Goal: Task Accomplishment & Management: Complete application form

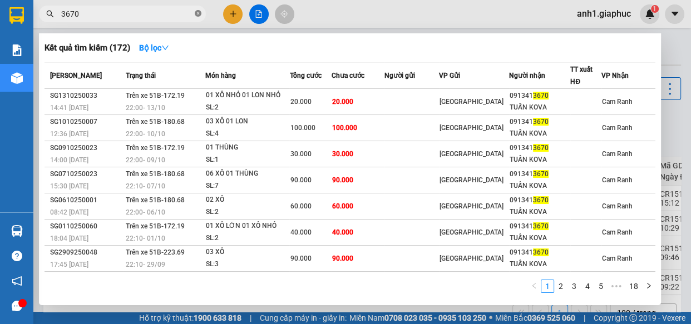
click at [197, 13] on icon "close-circle" at bounding box center [198, 13] width 7 height 7
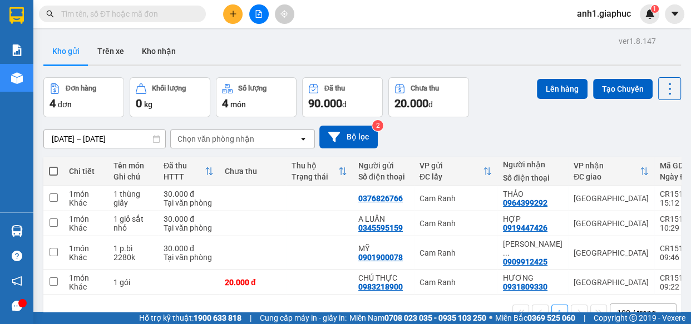
click at [86, 16] on input "text" at bounding box center [126, 14] width 131 height 12
type input "0"
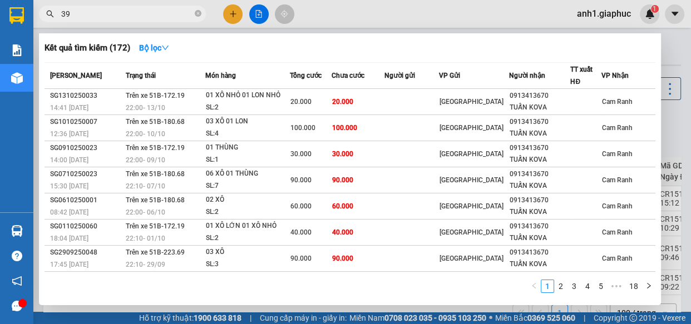
type input "397"
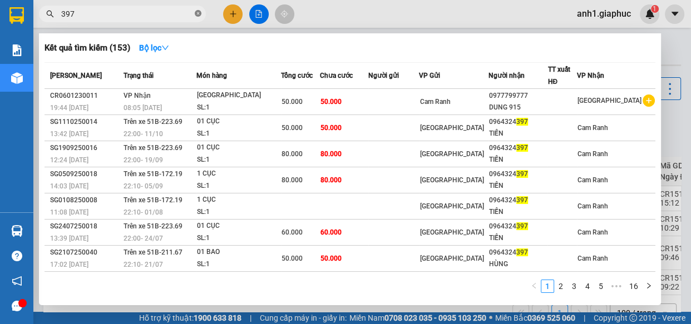
click at [195, 13] on icon "close-circle" at bounding box center [198, 13] width 7 height 7
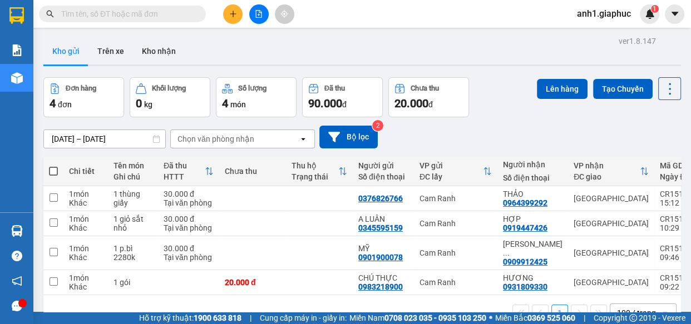
click at [62, 14] on input "text" at bounding box center [126, 14] width 131 height 12
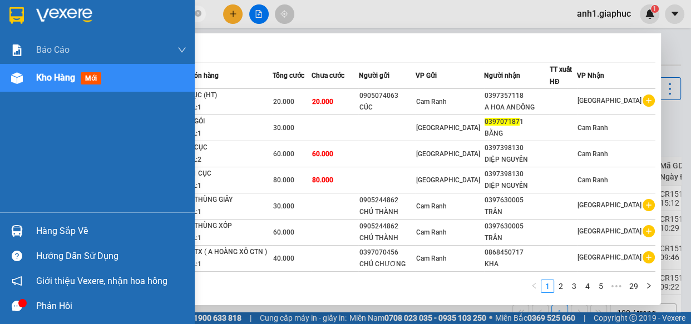
type input "0397071871"
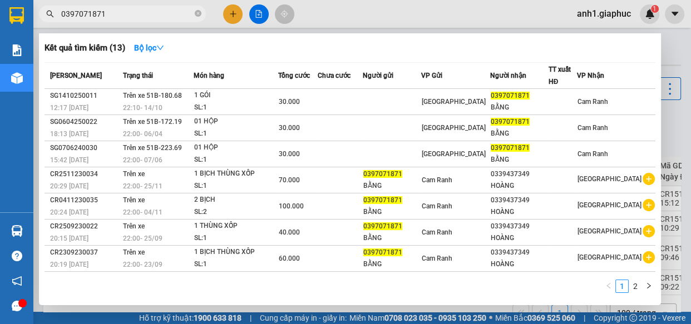
click at [189, 8] on input "0397071871" at bounding box center [126, 14] width 131 height 12
click at [197, 11] on icon "close-circle" at bounding box center [198, 13] width 7 height 7
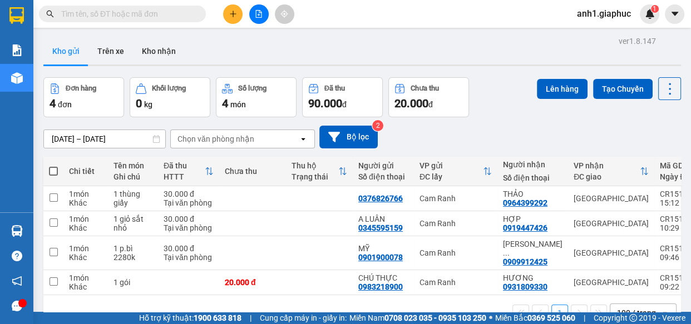
click at [235, 16] on icon "plus" at bounding box center [233, 14] width 8 height 8
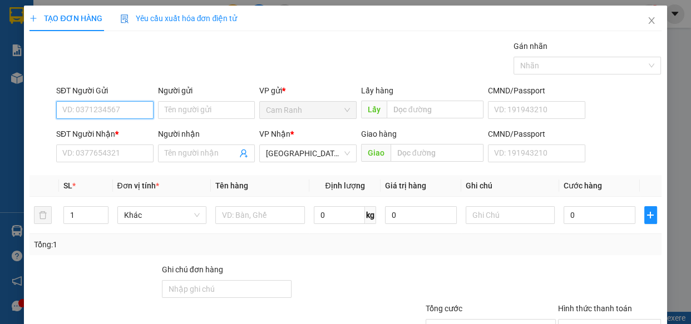
click at [84, 108] on input "SĐT Người Gửi" at bounding box center [104, 110] width 97 height 18
click at [119, 129] on div "0386238885 - HOA" at bounding box center [103, 132] width 83 height 12
type input "0386238885"
type input "HOA"
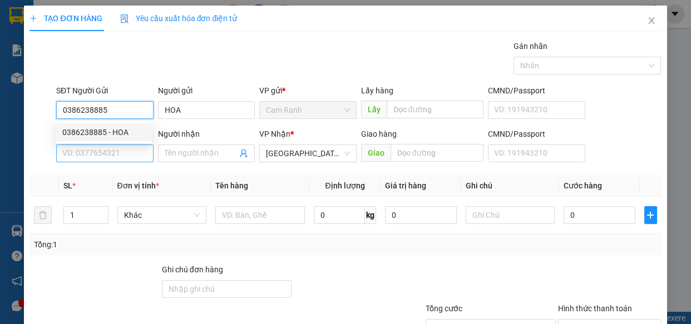
type input "0386238885"
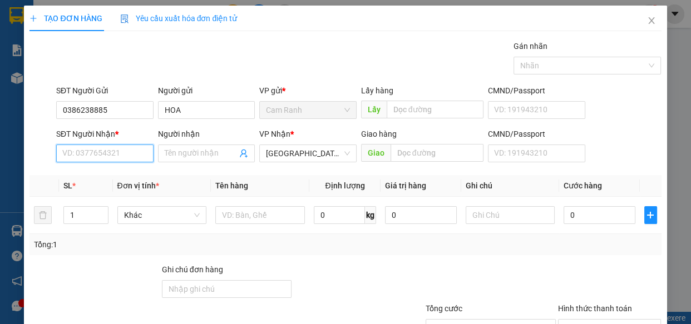
click at [107, 156] on input "SĐT Người Nhận *" at bounding box center [104, 154] width 97 height 18
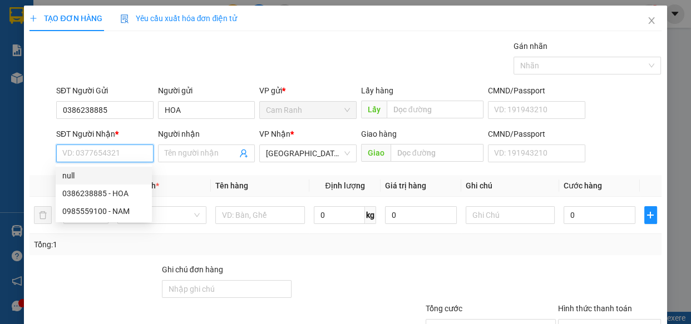
click at [100, 150] on input "SĐT Người Nhận *" at bounding box center [104, 154] width 97 height 18
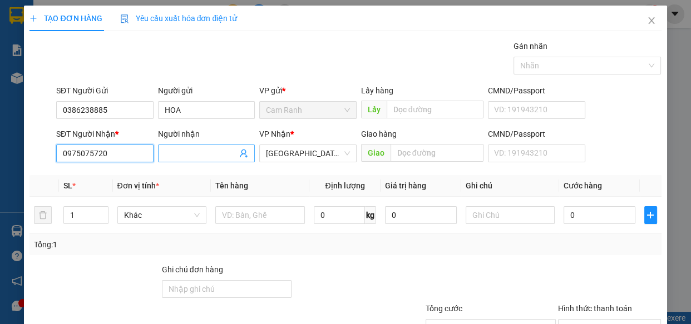
type input "0975075720"
click at [203, 151] on input "Người nhận" at bounding box center [201, 153] width 73 height 12
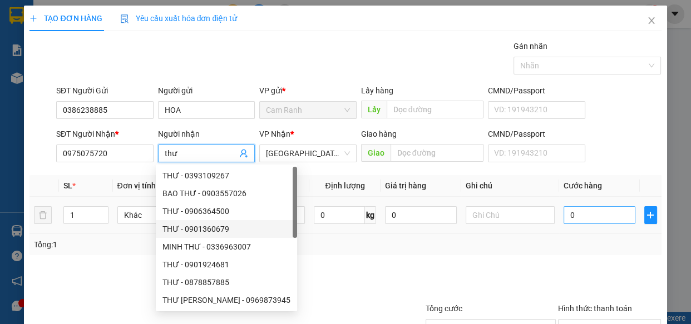
type input "thư"
click at [580, 219] on input "0" at bounding box center [599, 215] width 72 height 18
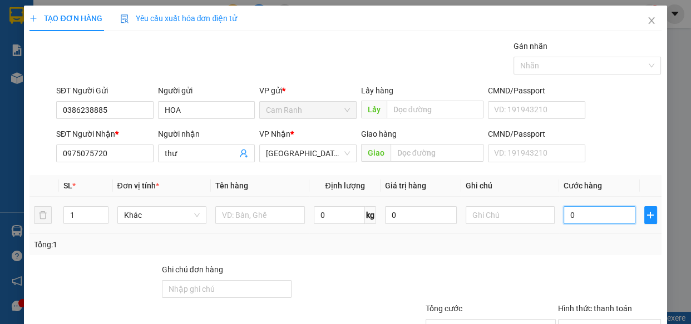
type input "3"
type input "30"
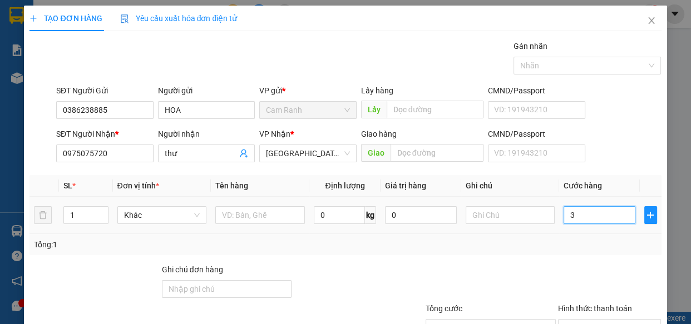
type input "30"
type input "30.000"
click at [255, 216] on input "text" at bounding box center [260, 215] width 90 height 18
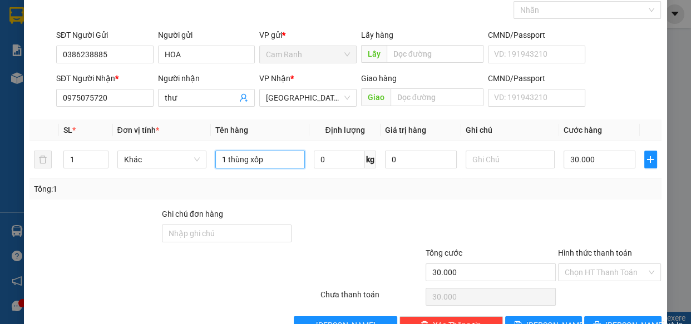
scroll to position [87, 0]
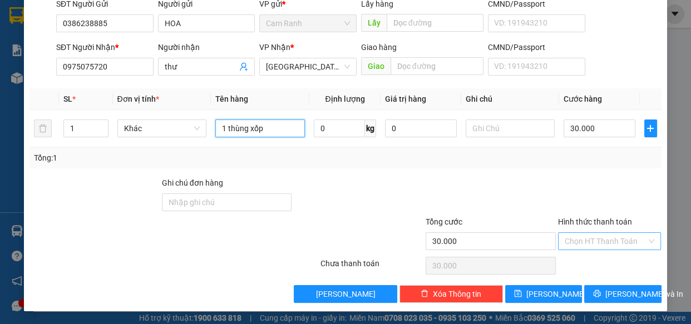
type input "1 thùng xốp"
click at [607, 243] on input "Hình thức thanh toán" at bounding box center [606, 241] width 82 height 17
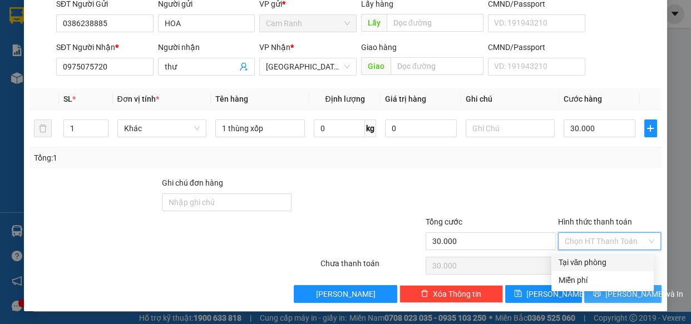
drag, startPoint x: 601, startPoint y: 263, endPoint x: 603, endPoint y: 292, distance: 29.0
click at [601, 263] on div "Tại văn phòng" at bounding box center [602, 262] width 89 height 12
type input "0"
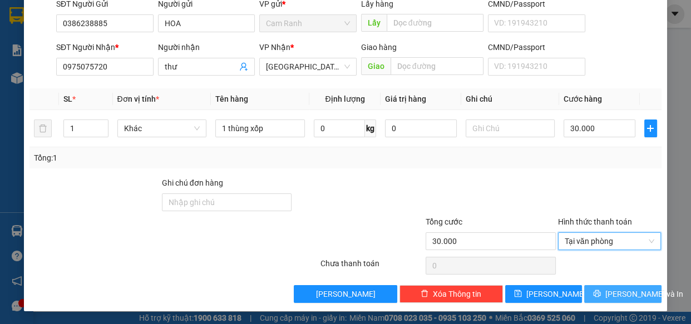
click at [601, 295] on icon "printer" at bounding box center [596, 293] width 7 height 7
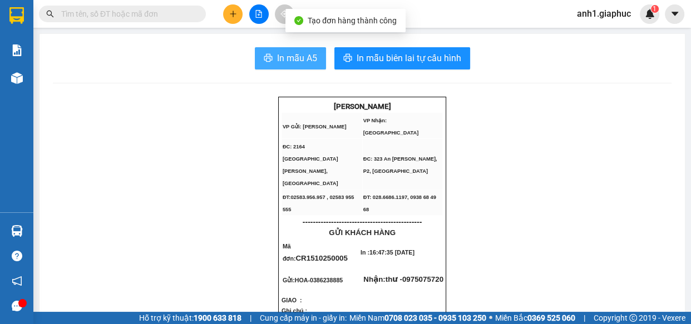
click at [283, 51] on span "In mẫu A5" at bounding box center [297, 58] width 40 height 14
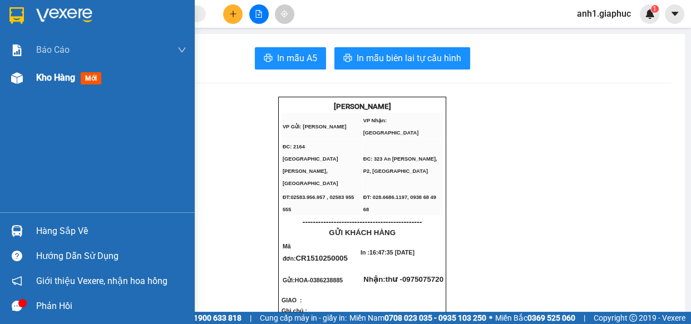
click at [54, 83] on span "Kho hàng" at bounding box center [55, 77] width 39 height 11
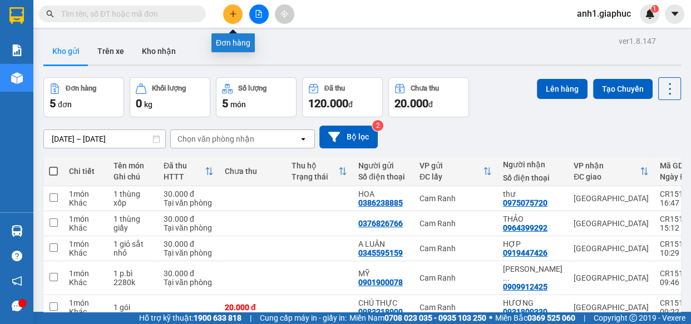
click at [230, 15] on icon "plus" at bounding box center [233, 14] width 8 height 8
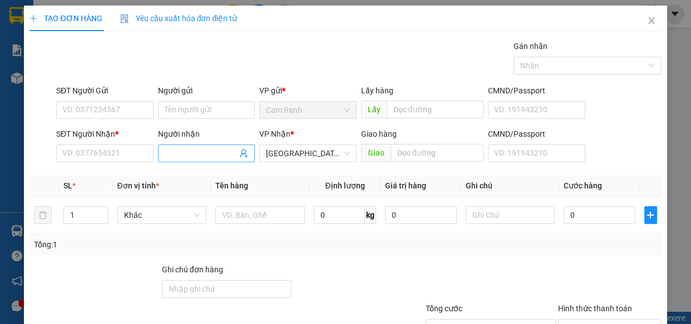
click at [191, 159] on input "Người nhận" at bounding box center [201, 153] width 73 height 12
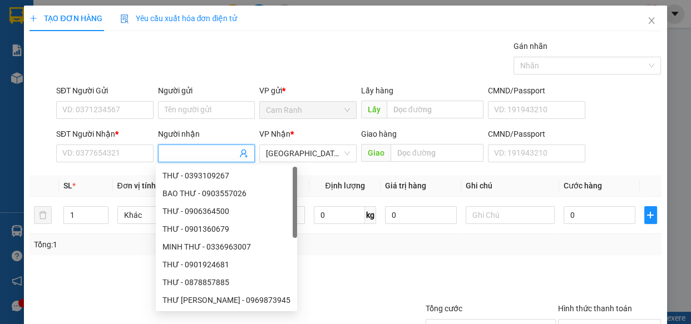
type input "o"
type input "pun"
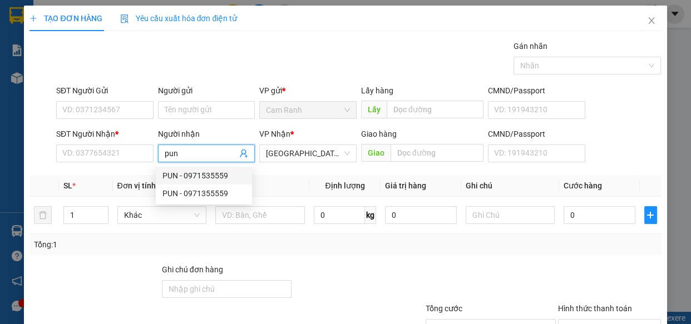
drag, startPoint x: 180, startPoint y: 172, endPoint x: 210, endPoint y: 196, distance: 37.6
click at [180, 173] on div "PUN - 0971535559" at bounding box center [203, 176] width 83 height 12
type input "0971535559"
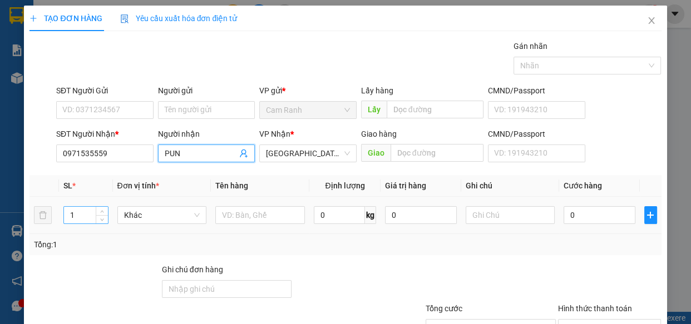
type input "PUN"
click at [76, 214] on input "1" at bounding box center [85, 215] width 43 height 17
type input "2"
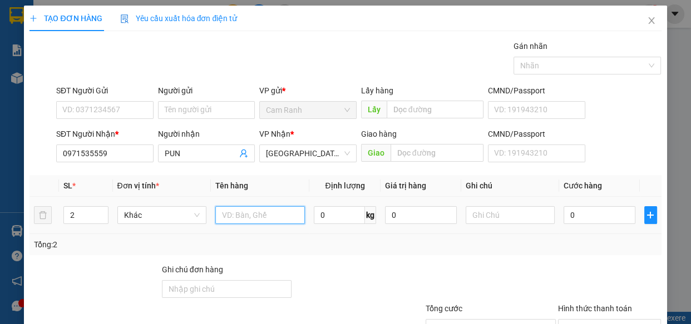
click at [236, 217] on input "text" at bounding box center [260, 215] width 90 height 18
type input "2 thùng xốp"
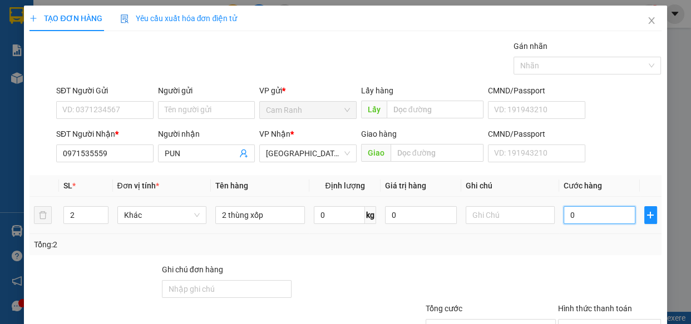
click at [563, 211] on input "0" at bounding box center [599, 215] width 72 height 18
type input "1"
type input "11"
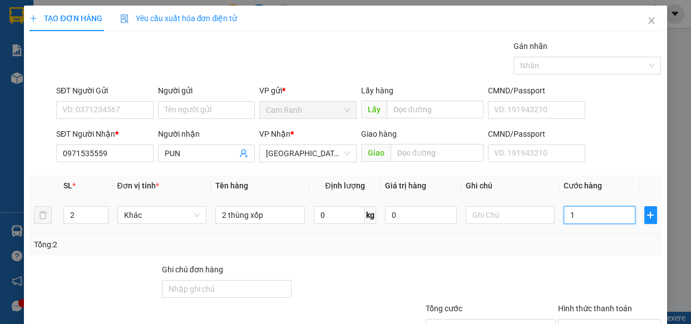
type input "11"
type input "110"
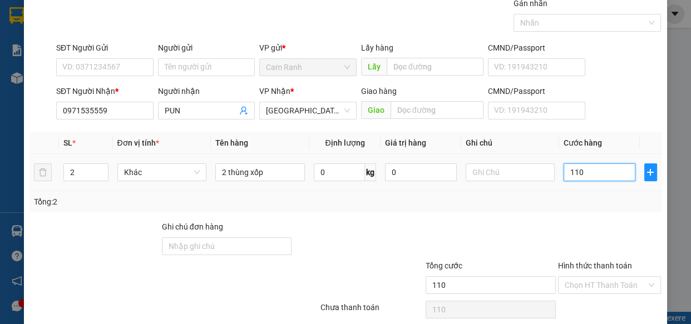
scroll to position [87, 0]
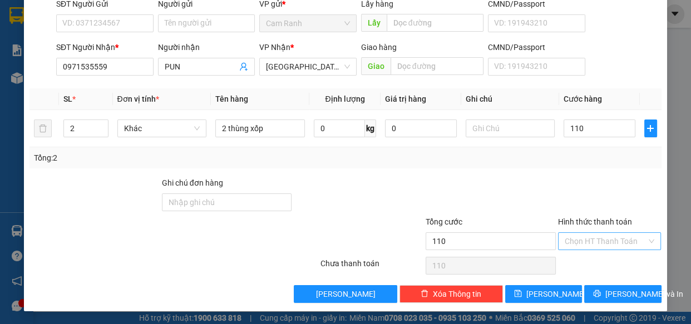
type input "110.000"
click at [589, 239] on input "Hình thức thanh toán" at bounding box center [606, 241] width 82 height 17
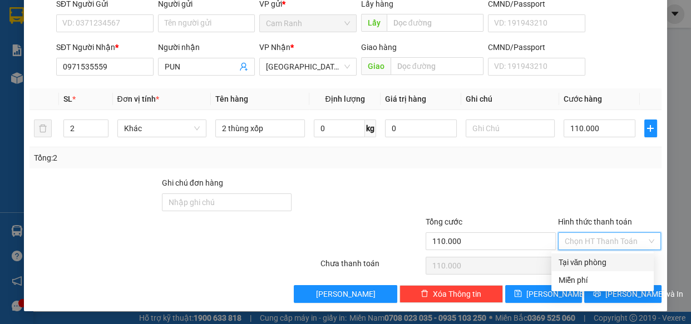
drag, startPoint x: 600, startPoint y: 261, endPoint x: 578, endPoint y: 278, distance: 27.8
click at [600, 262] on div "Tại văn phòng" at bounding box center [602, 262] width 89 height 12
type input "0"
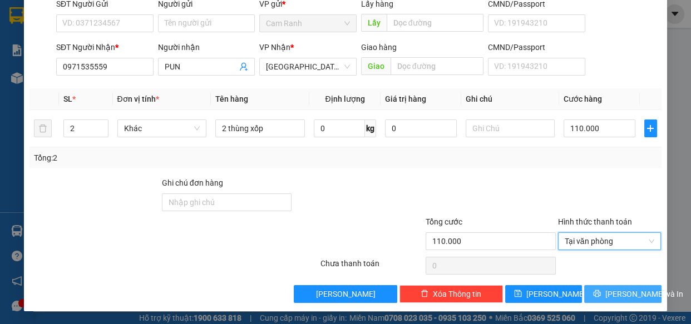
click at [597, 298] on button "[PERSON_NAME] và In" at bounding box center [622, 294] width 77 height 18
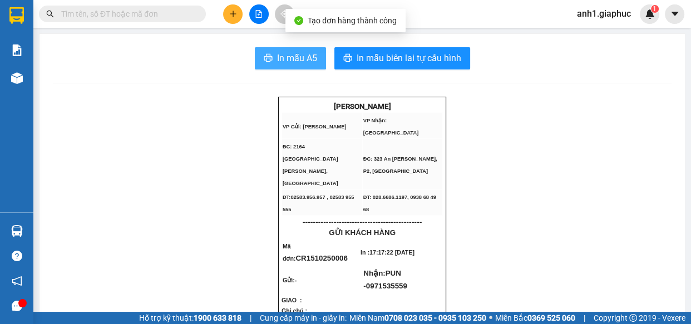
click at [285, 56] on span "In mẫu A5" at bounding box center [297, 58] width 40 height 14
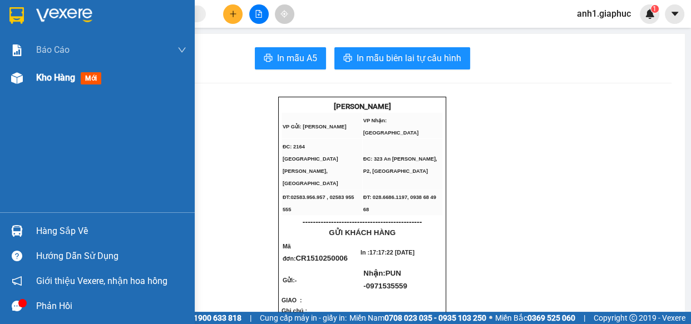
click at [52, 76] on span "Kho hàng" at bounding box center [55, 77] width 39 height 11
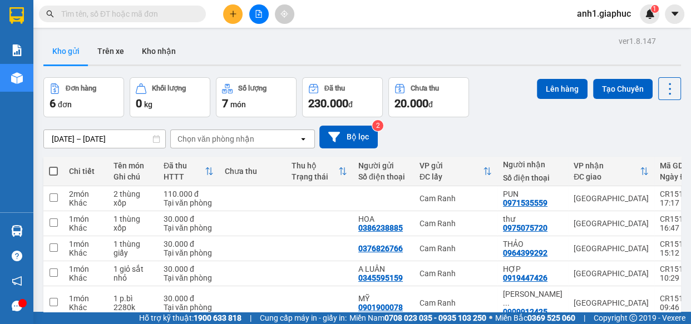
click at [229, 14] on icon "plus" at bounding box center [233, 14] width 8 height 8
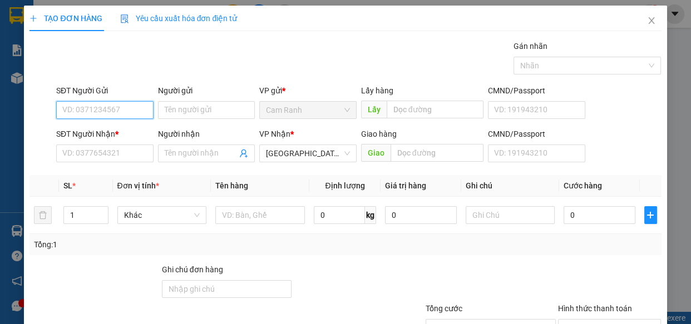
click at [71, 108] on input "SĐT Người Gửi" at bounding box center [104, 110] width 97 height 18
type input "0339308328"
click at [117, 132] on div "0339308328 - HOÀNG" at bounding box center [103, 132] width 83 height 12
type input "HOÀNG"
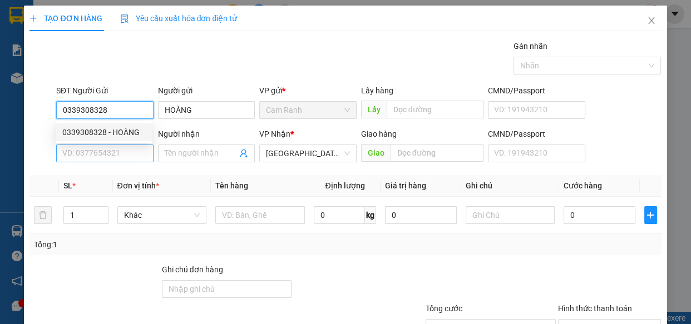
type input "0339308328"
click at [105, 154] on input "SĐT Người Nhận *" at bounding box center [104, 154] width 97 height 18
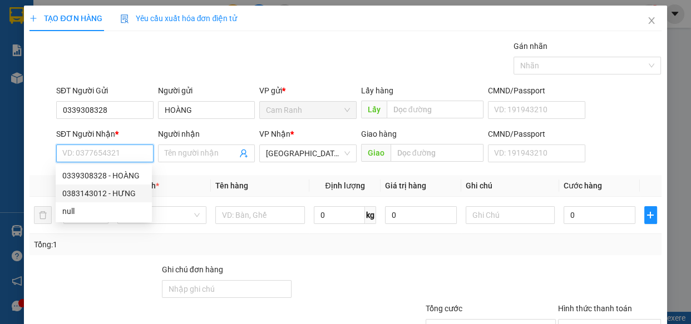
drag, startPoint x: 103, startPoint y: 192, endPoint x: 220, endPoint y: 205, distance: 117.5
click at [103, 192] on div "0383143012 - HƯNG" at bounding box center [103, 193] width 83 height 12
type input "0383143012"
type input "HƯNG"
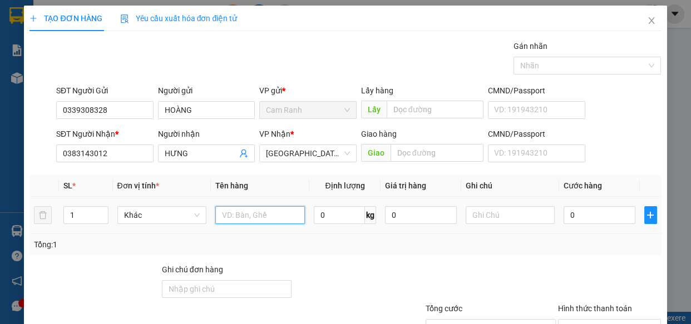
click at [239, 217] on input "text" at bounding box center [260, 215] width 90 height 18
click at [253, 219] on input "1 thùng cốp" at bounding box center [260, 215] width 90 height 18
type input "1 thùng xốp"
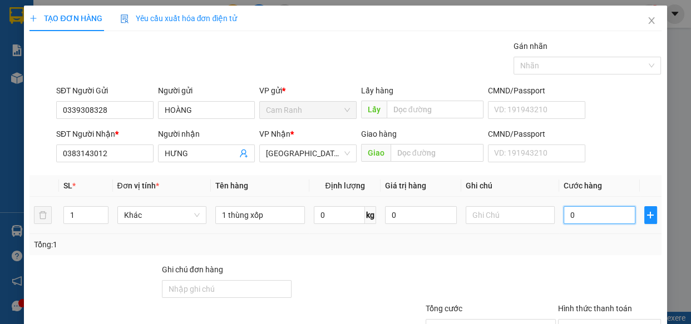
click at [588, 212] on input "0" at bounding box center [599, 215] width 72 height 18
type input "6"
type input "60"
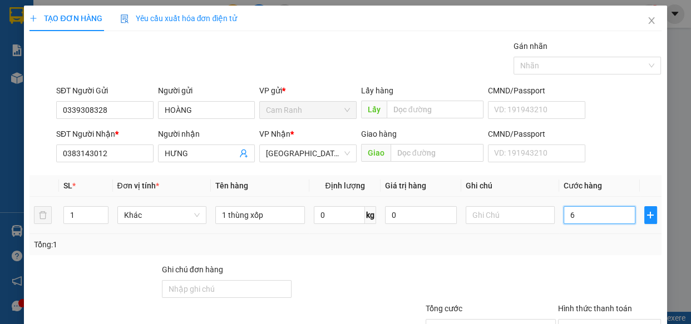
type input "60"
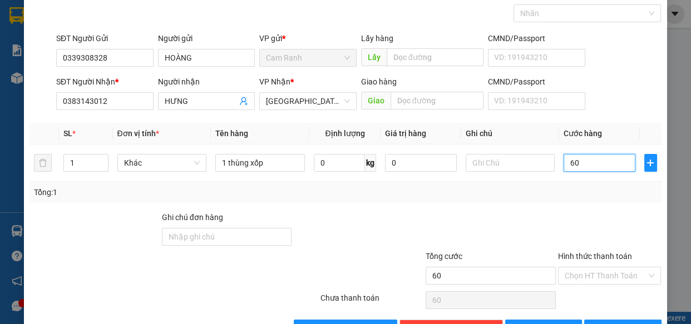
scroll to position [87, 0]
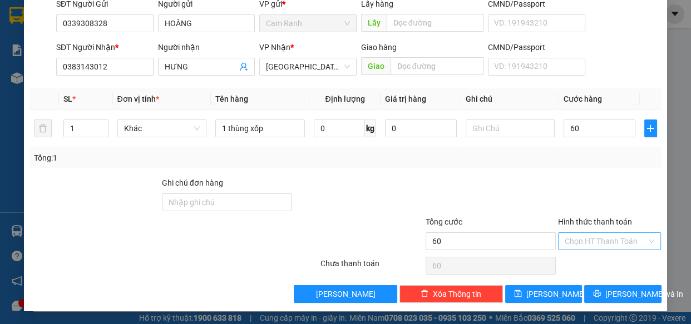
type input "60.000"
click at [587, 245] on input "Hình thức thanh toán" at bounding box center [606, 241] width 82 height 17
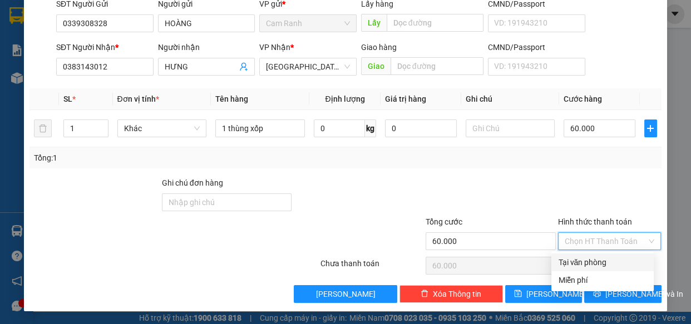
click at [587, 258] on div "Tại văn phòng" at bounding box center [602, 262] width 89 height 12
type input "0"
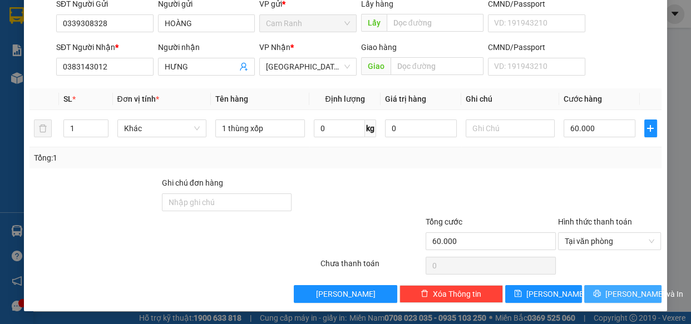
click at [611, 286] on button "[PERSON_NAME] và In" at bounding box center [622, 294] width 77 height 18
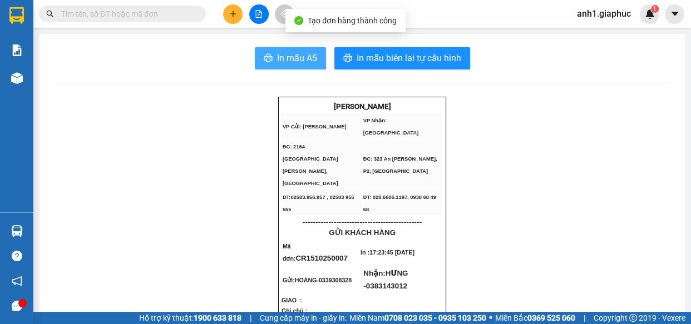
click at [283, 67] on button "In mẫu A5" at bounding box center [290, 58] width 71 height 22
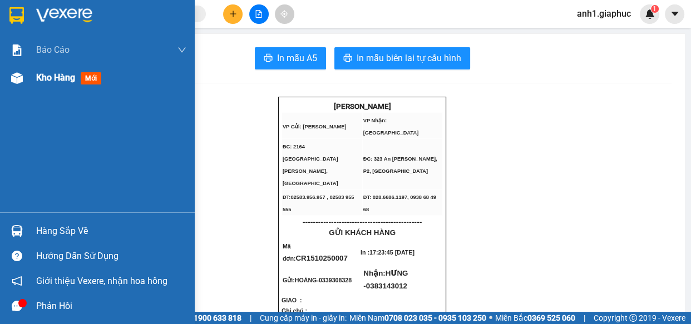
click at [34, 74] on div "Kho hàng mới" at bounding box center [97, 78] width 195 height 28
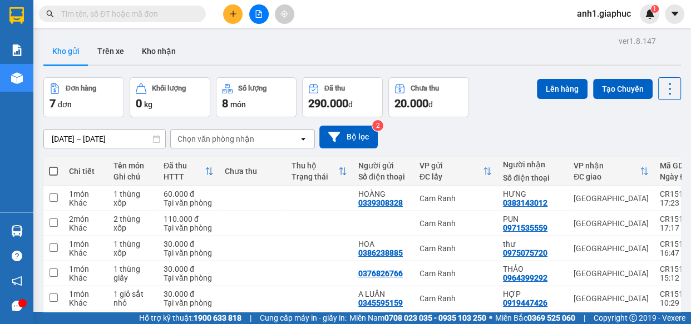
click at [228, 9] on button at bounding box center [232, 13] width 19 height 19
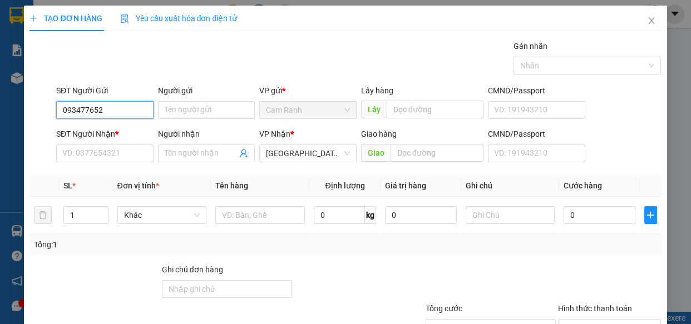
type input "0934776524"
click at [111, 134] on div "0934776524 - LOAN" at bounding box center [103, 132] width 83 height 12
type input "LOAN"
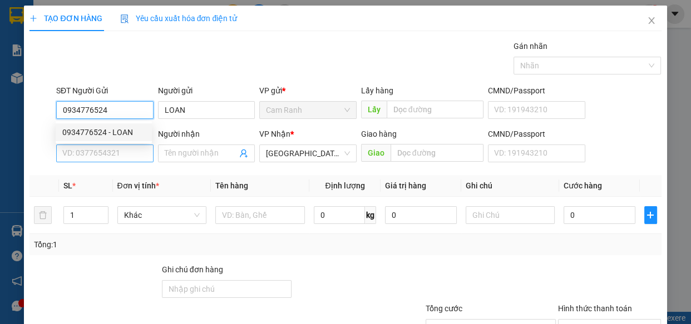
type input "0934776524"
click at [111, 155] on input "SĐT Người Nhận *" at bounding box center [104, 154] width 97 height 18
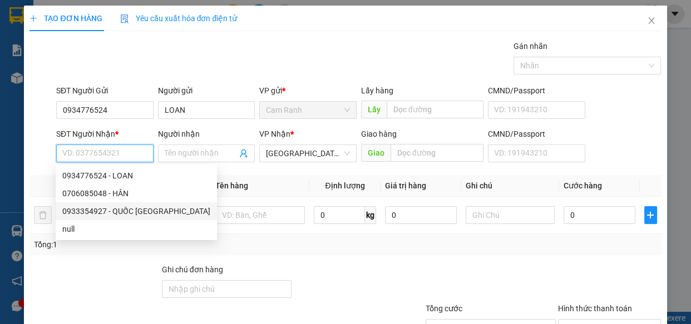
click at [113, 211] on div "0933354927 - QUỐC [GEOGRAPHIC_DATA]" at bounding box center [136, 211] width 148 height 12
type input "0933354927"
type input "QUỐC ANH"
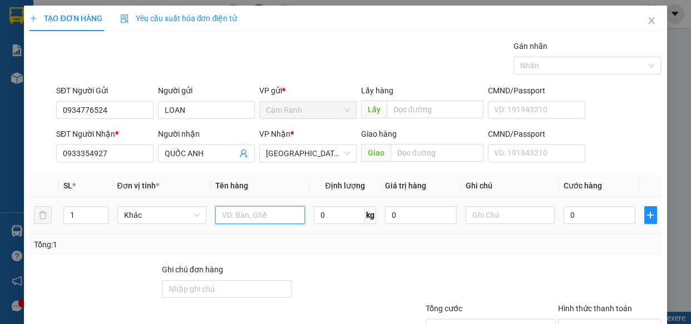
click at [235, 211] on input "text" at bounding box center [260, 215] width 90 height 18
type input "1 bao"
click at [590, 214] on input "0" at bounding box center [599, 215] width 72 height 18
type input "4"
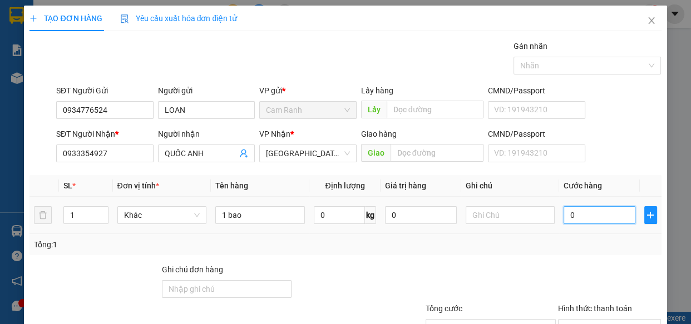
type input "4"
type input "40"
type input "40.000"
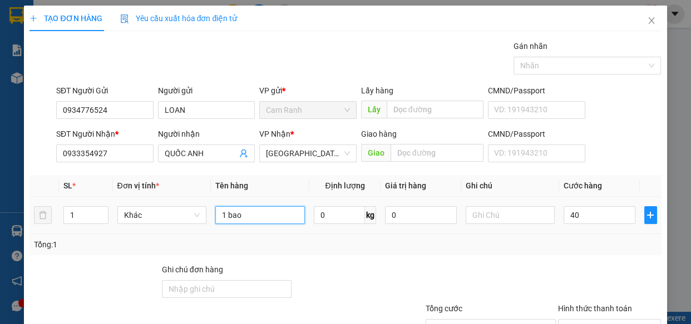
type input "40.000"
click at [249, 214] on input "1 bao" at bounding box center [260, 215] width 90 height 18
click at [261, 216] on input "1 bao ( gtn )" at bounding box center [260, 215] width 90 height 18
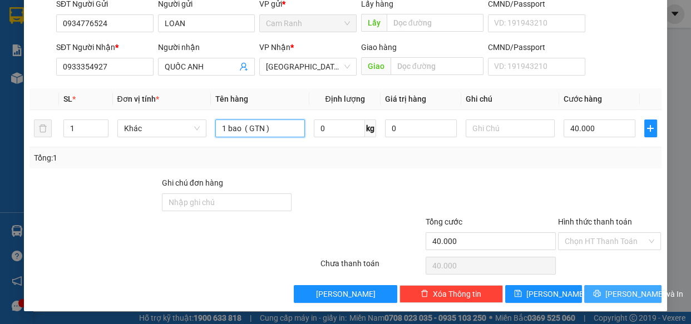
type input "1 bao ( GTN )"
click at [596, 294] on icon "printer" at bounding box center [596, 293] width 7 height 7
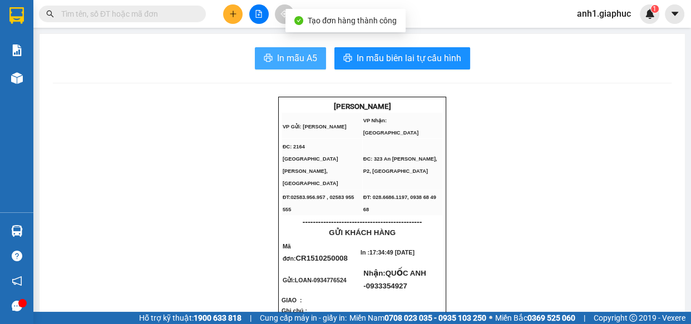
click at [277, 61] on span "In mẫu A5" at bounding box center [297, 58] width 40 height 14
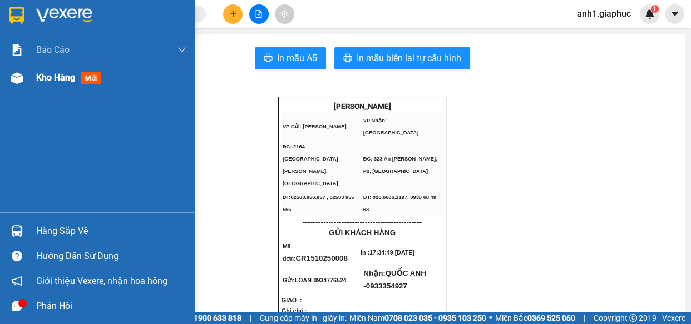
click at [50, 81] on span "Kho hàng" at bounding box center [55, 77] width 39 height 11
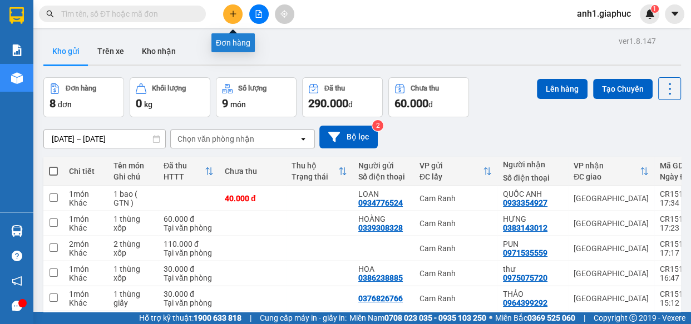
click at [229, 16] on icon "plus" at bounding box center [233, 14] width 8 height 8
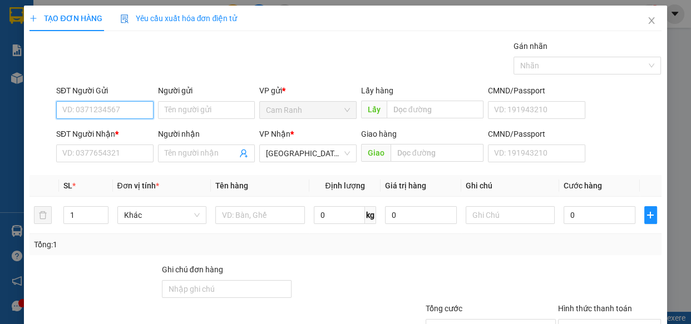
click at [101, 113] on input "SĐT Người Gửi" at bounding box center [104, 110] width 97 height 18
type input "0793637393"
click at [109, 131] on div "0793637393 - GARA THÀNH PHÁT" at bounding box center [122, 132] width 120 height 12
type input "GARA THÀNH PHÁT"
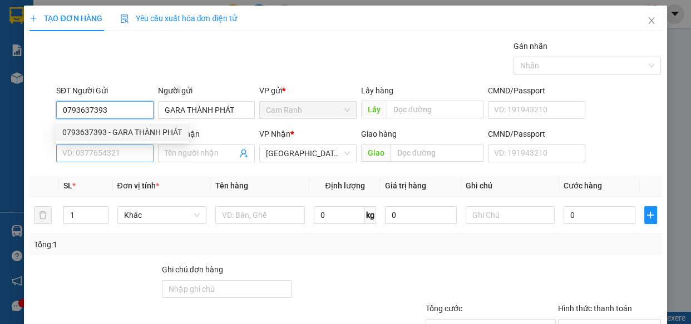
type input "0793637393"
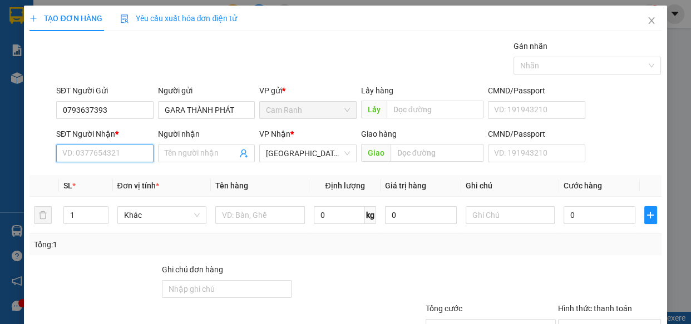
click at [99, 148] on input "SĐT Người Nhận *" at bounding box center [104, 154] width 97 height 18
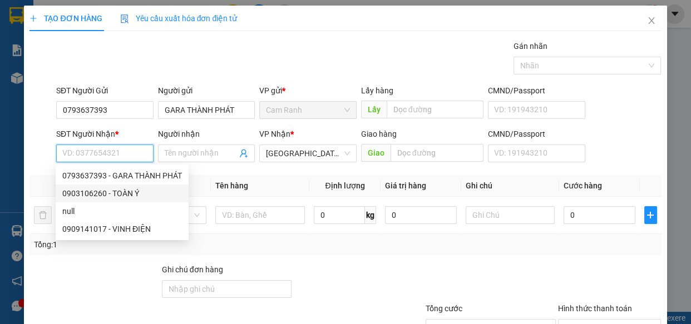
click at [118, 195] on div "0903106260 - TOÀN Ý" at bounding box center [122, 193] width 120 height 12
type input "0903106260"
type input "TOÀN Ý"
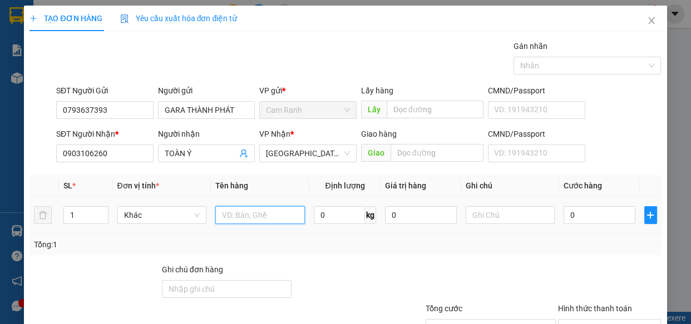
click at [246, 220] on input "text" at bounding box center [260, 215] width 90 height 18
type input "1 HỘP GIẤY"
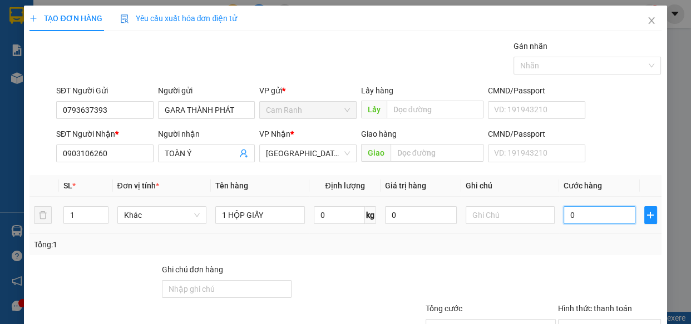
click at [567, 219] on input "0" at bounding box center [599, 215] width 72 height 18
type input "3"
type input "30"
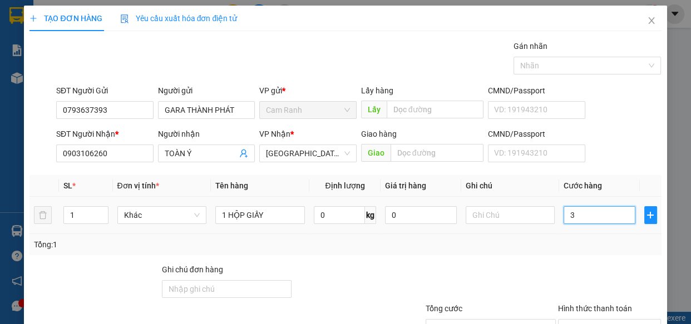
type input "30"
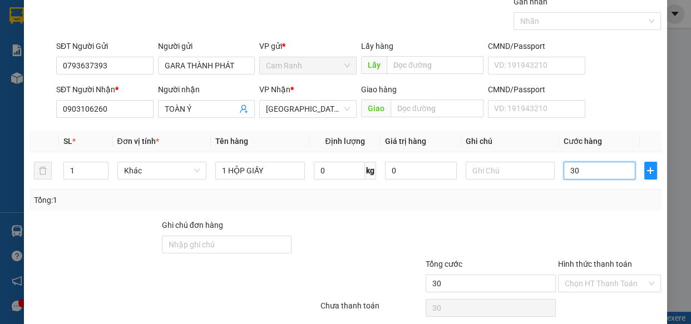
scroll to position [87, 0]
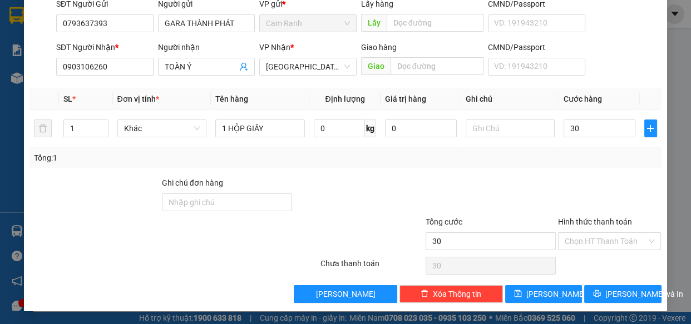
type input "30.000"
click at [593, 304] on div "TẠO ĐƠN HÀNG Yêu cầu xuất hóa đơn điện tử Transit Pickup Surcharge Ids Transit …" at bounding box center [345, 115] width 642 height 393
click at [595, 298] on span "printer" at bounding box center [597, 294] width 8 height 9
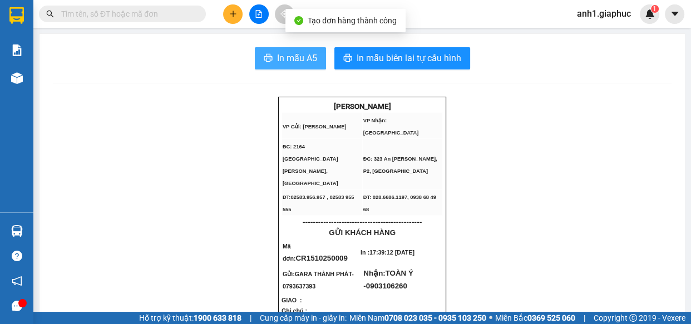
drag, startPoint x: 282, startPoint y: 63, endPoint x: 340, endPoint y: 96, distance: 66.5
click at [282, 62] on span "In mẫu A5" at bounding box center [297, 58] width 40 height 14
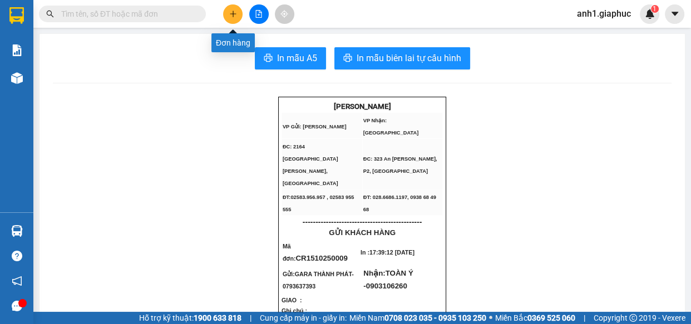
click at [229, 14] on icon "plus" at bounding box center [233, 14] width 8 height 8
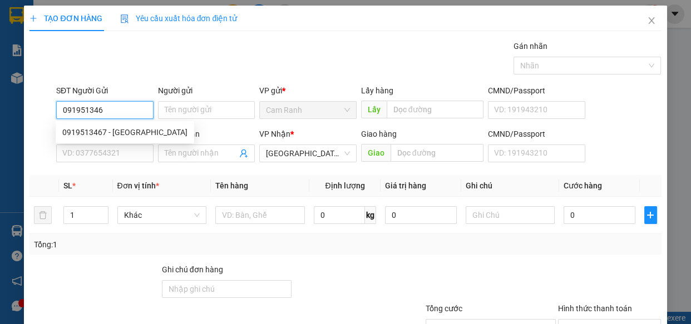
type input "0919513467"
click at [106, 132] on div "0919513467 - [GEOGRAPHIC_DATA]" at bounding box center [124, 132] width 125 height 12
type input "BÔN LÂM"
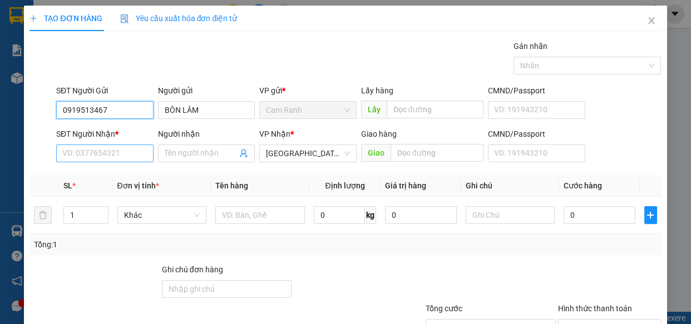
type input "0919513467"
click at [117, 159] on input "SĐT Người Nhận *" at bounding box center [104, 154] width 97 height 18
click at [118, 105] on input "0919513467" at bounding box center [104, 110] width 97 height 18
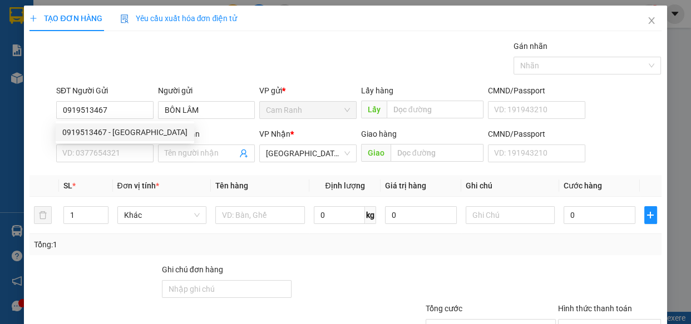
click at [107, 162] on div "SĐT Người Nhận * VD: 0377654321" at bounding box center [104, 147] width 97 height 39
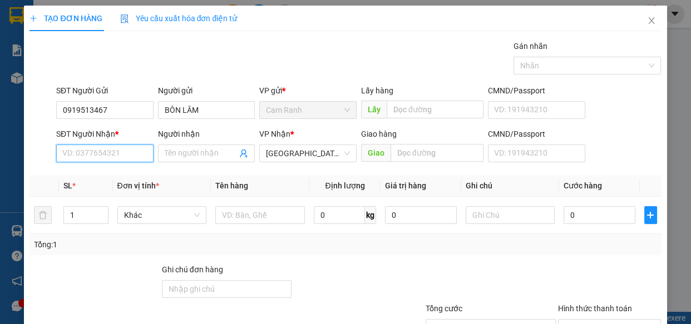
click at [113, 148] on input "SĐT Người Nhận *" at bounding box center [104, 154] width 97 height 18
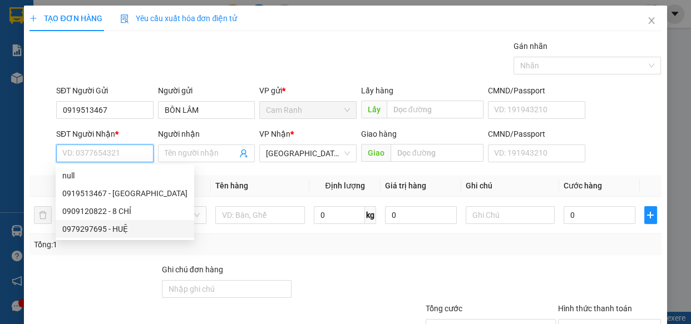
click at [117, 231] on div "0979297695 - HUỆ" at bounding box center [124, 229] width 125 height 12
type input "0979297695"
type input "HUỆ"
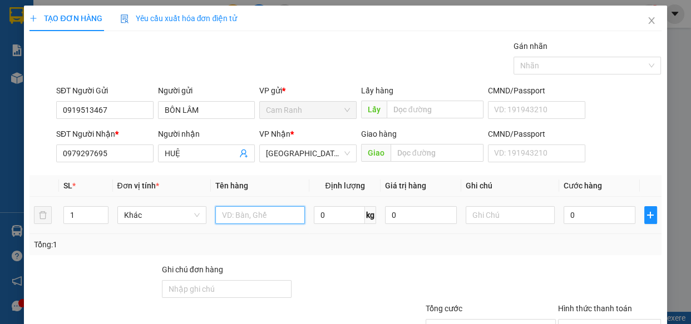
click at [244, 210] on input "text" at bounding box center [260, 215] width 90 height 18
type input "1 THÙNG XỐP + 1 THÙNG GIẤY"
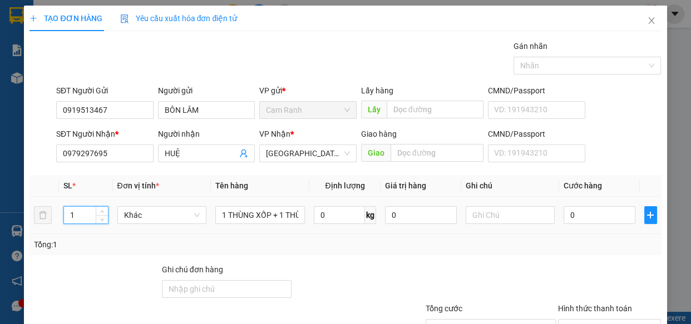
click at [73, 213] on input "1" at bounding box center [85, 215] width 43 height 17
type input "2"
click at [571, 219] on input "0" at bounding box center [599, 215] width 72 height 18
type input "8"
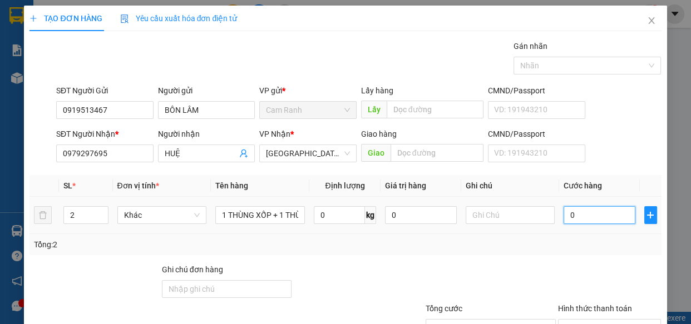
type input "8"
type input "80"
type input "80.000"
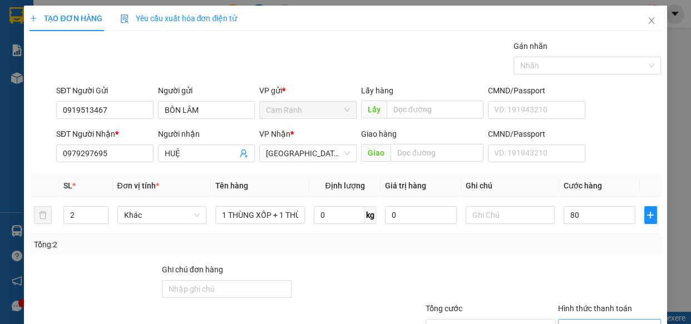
type input "80.000"
click at [577, 320] on input "Hình thức thanh toán" at bounding box center [606, 328] width 82 height 17
type input "0"
click at [592, 304] on div "TẠO ĐƠN HÀNG Yêu cầu xuất hóa đơn điện tử Transit Pickup Surcharge Ids Transit …" at bounding box center [345, 202] width 642 height 393
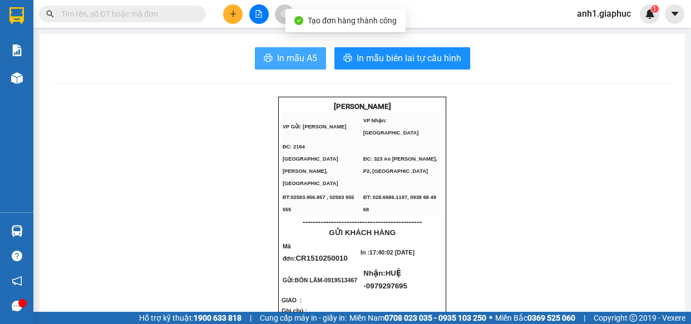
click at [291, 63] on span "In mẫu A5" at bounding box center [297, 58] width 40 height 14
drag, startPoint x: 281, startPoint y: 56, endPoint x: 393, endPoint y: 145, distance: 143.0
click at [281, 57] on span "In mẫu A5" at bounding box center [297, 58] width 40 height 14
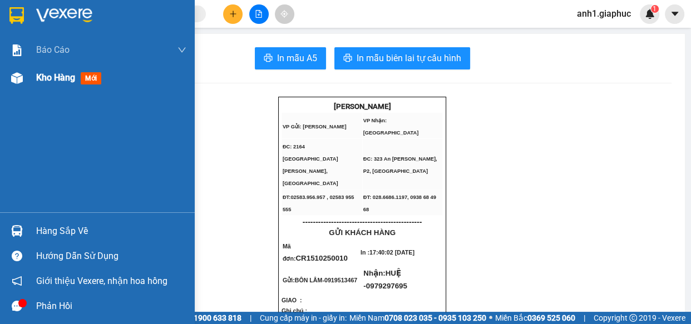
click at [46, 81] on span "Kho hàng" at bounding box center [55, 77] width 39 height 11
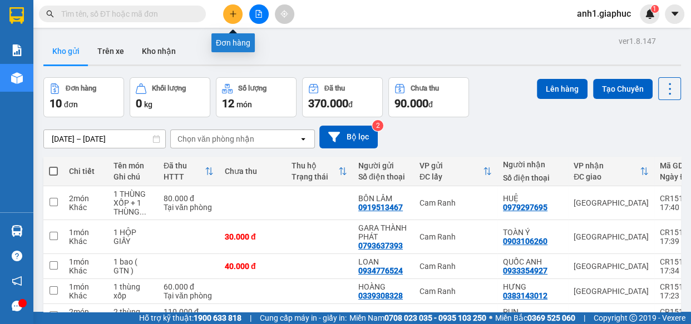
click at [226, 16] on button at bounding box center [232, 13] width 19 height 19
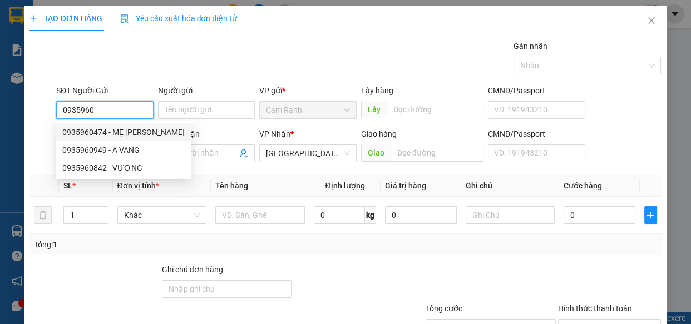
click at [102, 131] on div "0935960474 - MẸ [PERSON_NAME]" at bounding box center [123, 132] width 122 height 12
type input "0935960474"
type input "MẸ [PERSON_NAME]"
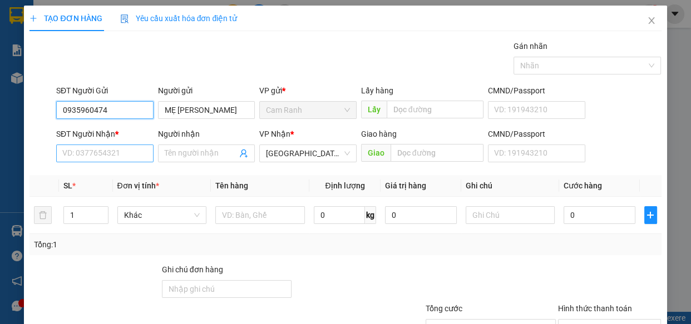
type input "0935960474"
click at [111, 147] on input "SĐT Người Nhận *" at bounding box center [104, 154] width 97 height 18
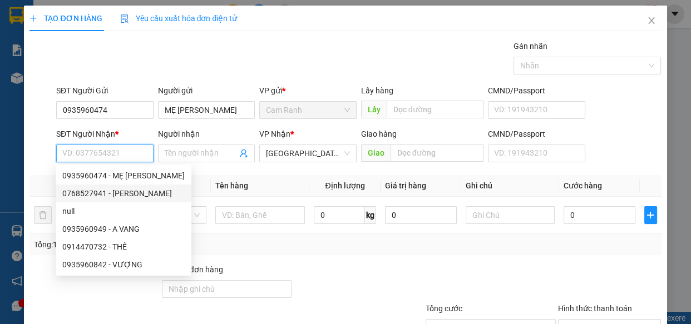
click at [103, 193] on div "0768527941 - [PERSON_NAME]" at bounding box center [123, 193] width 122 height 12
type input "0768527941"
type input "MINH"
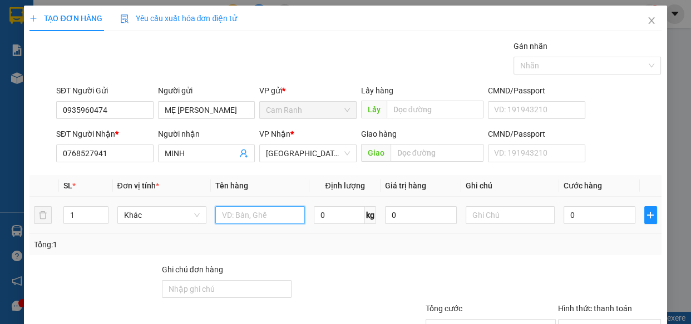
click at [255, 215] on input "text" at bounding box center [260, 215] width 90 height 18
type input "1 THÙNG XỐP"
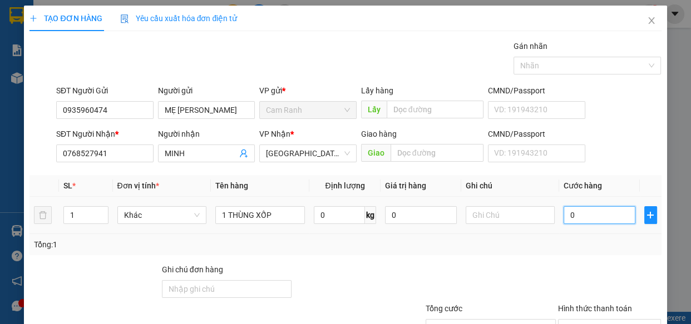
click at [586, 217] on input "0" at bounding box center [599, 215] width 72 height 18
click at [588, 320] on input "Hình thức thanh toán" at bounding box center [606, 328] width 82 height 17
drag, startPoint x: 588, startPoint y: 262, endPoint x: 612, endPoint y: 293, distance: 39.3
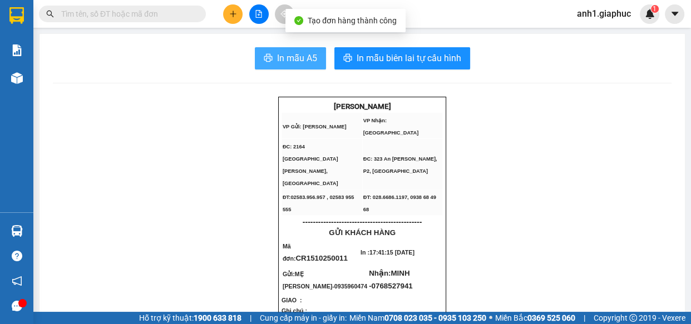
click at [282, 58] on span "In mẫu A5" at bounding box center [297, 58] width 40 height 14
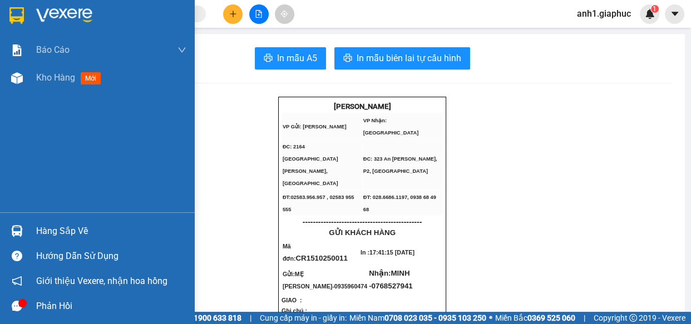
click at [36, 74] on span "Kho hàng" at bounding box center [55, 77] width 39 height 11
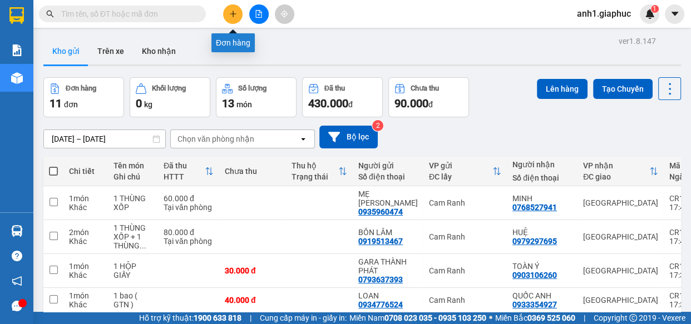
click at [234, 16] on icon "plus" at bounding box center [233, 14] width 8 height 8
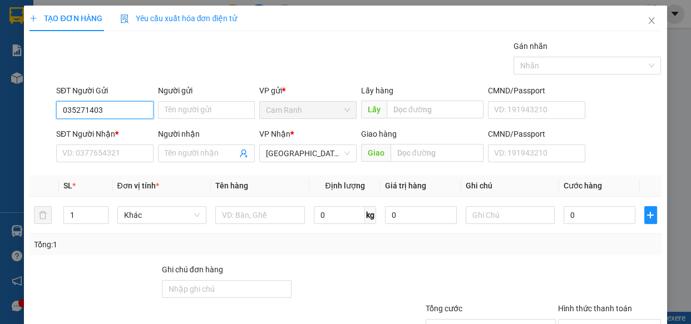
type input "0352714036"
click at [117, 131] on div "0352714036 - CHÚ TÂM" at bounding box center [103, 132] width 83 height 12
type input "CHÚ TÂM"
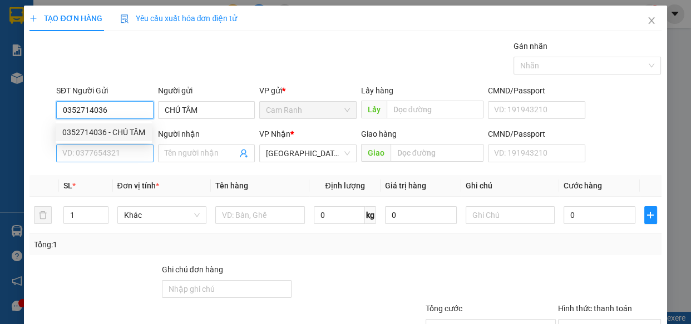
type input "0352714036"
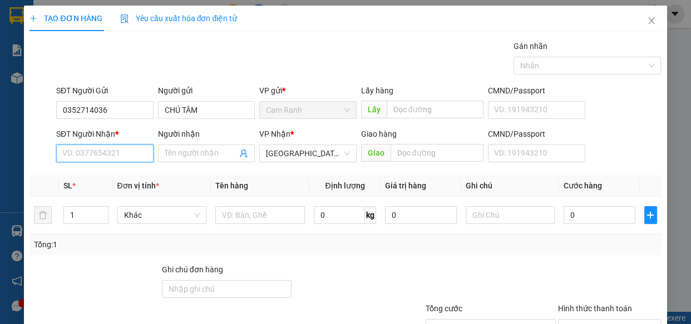
click at [115, 148] on input "SĐT Người Nhận *" at bounding box center [104, 154] width 97 height 18
type input "0978888985"
drag, startPoint x: 114, startPoint y: 175, endPoint x: 146, endPoint y: 188, distance: 34.9
click at [119, 178] on div "0978888985 - VĂN" at bounding box center [103, 176] width 83 height 12
type input "VĂN"
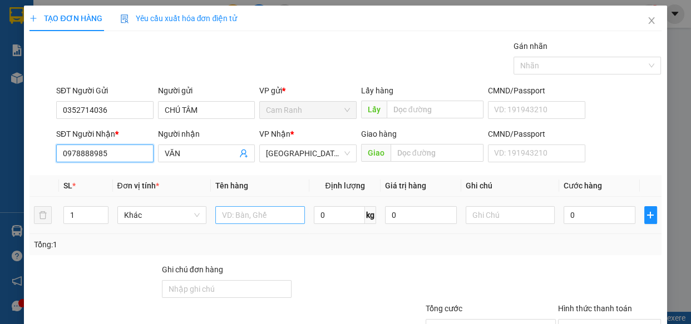
type input "0978888985"
click at [233, 214] on input "text" at bounding box center [260, 215] width 90 height 18
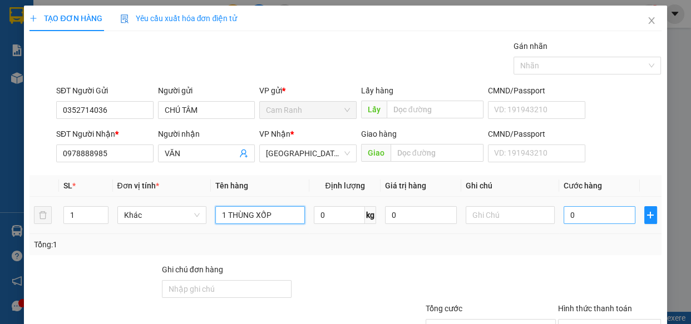
type input "1 THÙNG XỐP"
click at [578, 213] on input "0" at bounding box center [599, 215] width 72 height 18
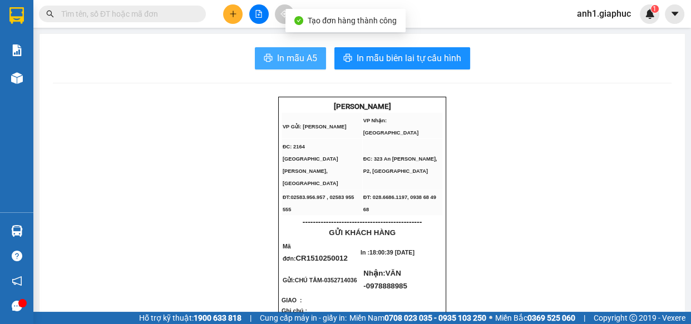
click at [292, 51] on span "In mẫu A5" at bounding box center [297, 58] width 40 height 14
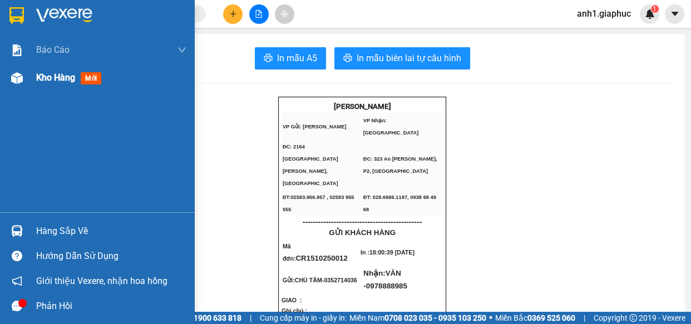
click at [51, 82] on span "Kho hàng" at bounding box center [55, 77] width 39 height 11
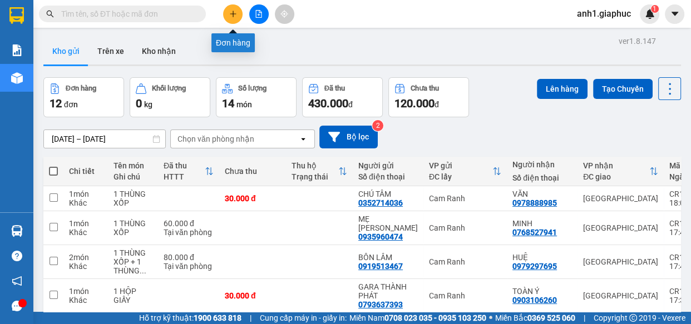
click at [234, 14] on icon "plus" at bounding box center [233, 14] width 8 height 8
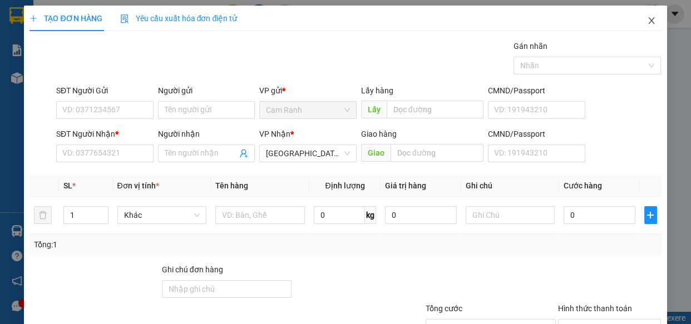
click at [647, 18] on icon "close" at bounding box center [651, 20] width 9 height 9
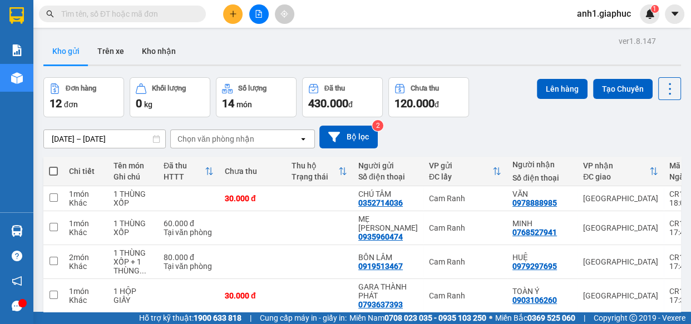
click at [115, 11] on input "text" at bounding box center [126, 14] width 131 height 12
click at [117, 17] on input "text" at bounding box center [126, 14] width 131 height 12
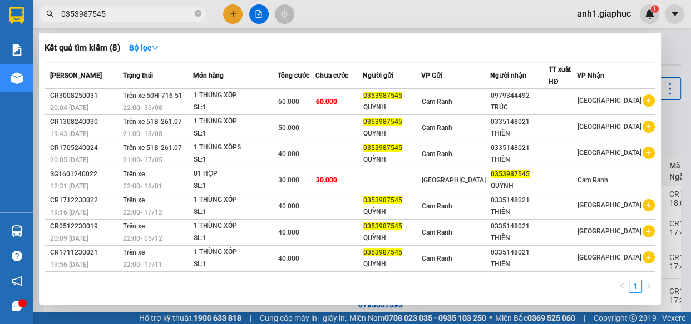
click at [77, 13] on input "0353987545" at bounding box center [126, 14] width 131 height 12
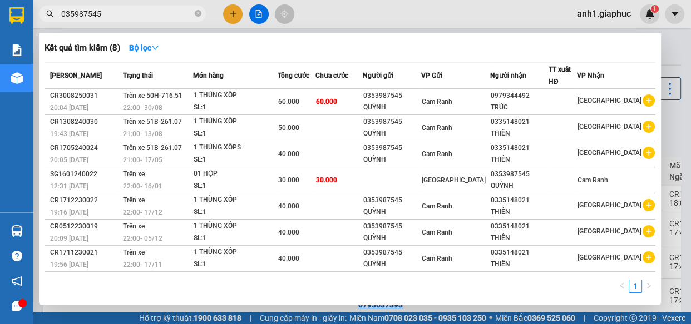
type input "0350987545"
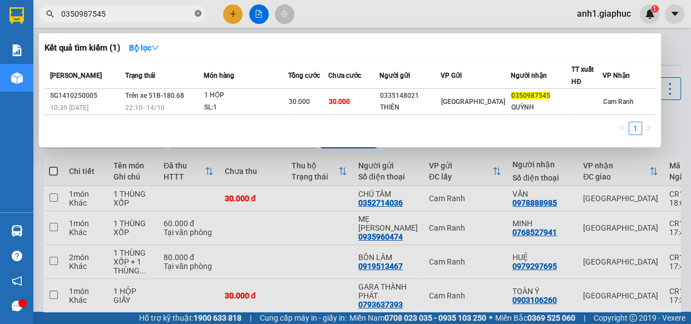
click at [197, 12] on icon "close-circle" at bounding box center [198, 13] width 7 height 7
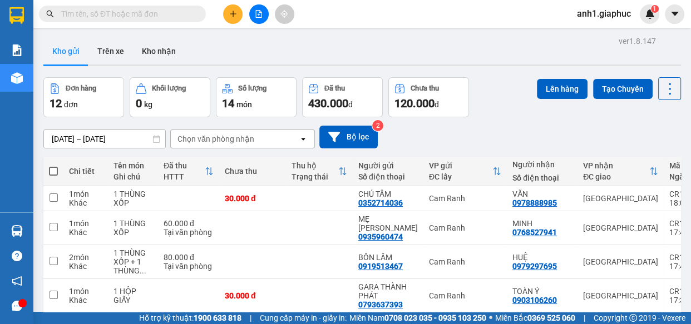
click at [102, 13] on input "text" at bounding box center [126, 14] width 131 height 12
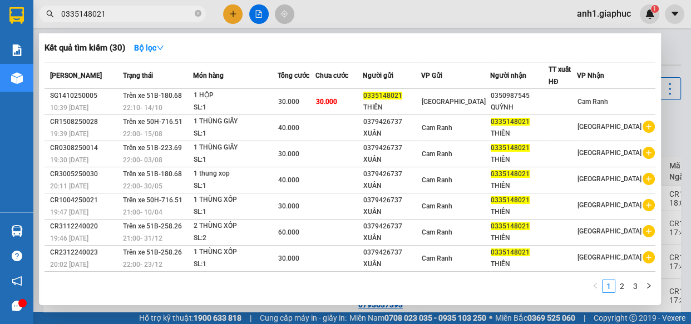
type input "0335148021"
click at [195, 13] on icon "close-circle" at bounding box center [198, 13] width 7 height 7
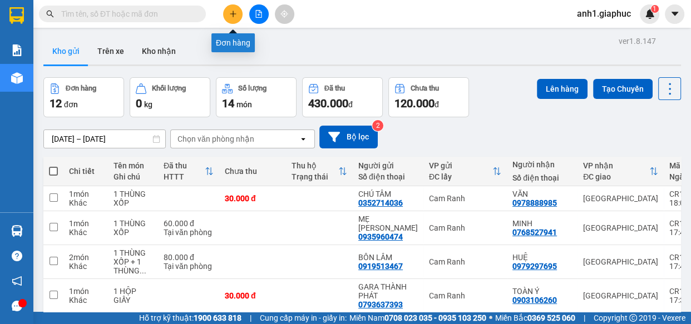
click at [234, 8] on button at bounding box center [232, 13] width 19 height 19
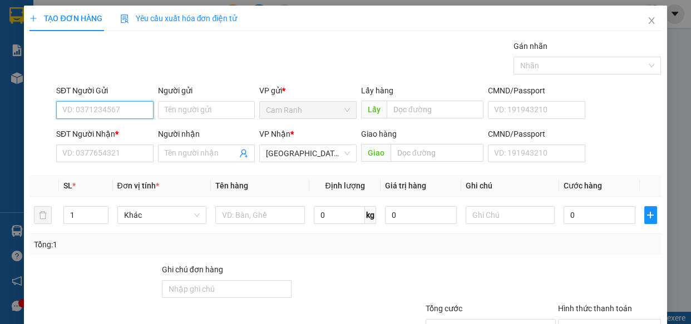
click at [86, 112] on input "SĐT Người Gửi" at bounding box center [104, 110] width 97 height 18
type input "0359846797"
click at [115, 135] on div "0359846797 - MÙI" at bounding box center [103, 132] width 83 height 12
type input "MÙI"
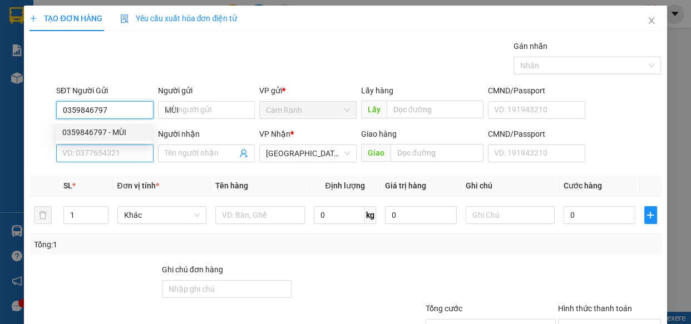
type input "0359846797"
click at [108, 150] on input "SĐT Người Nhận *" at bounding box center [104, 154] width 97 height 18
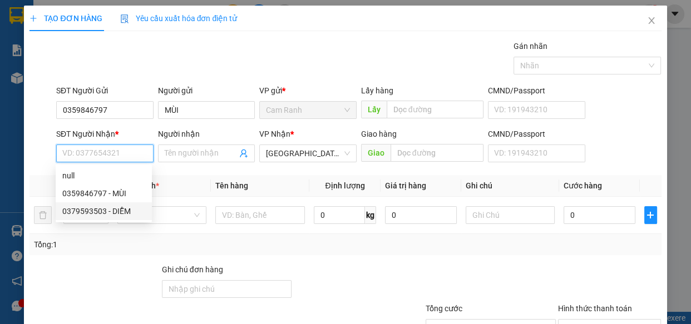
click at [111, 211] on div "0379593503 - DIỄM" at bounding box center [103, 211] width 83 height 12
type input "0379593503"
type input "DIỄM"
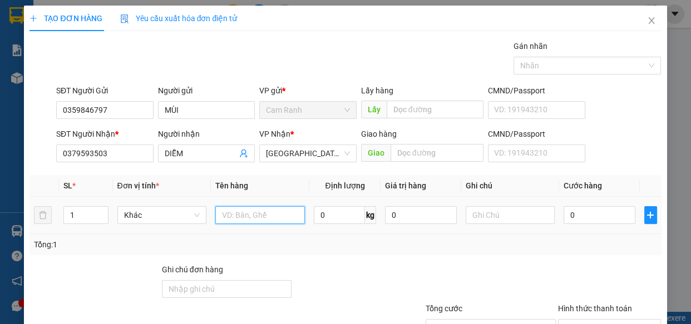
click at [255, 217] on input "text" at bounding box center [260, 215] width 90 height 18
type input "1 THÙNG XỐP"
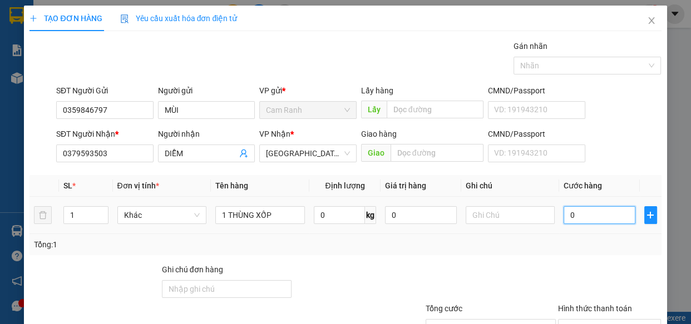
click at [568, 211] on input "0" at bounding box center [599, 215] width 72 height 18
type input "4"
type input "40"
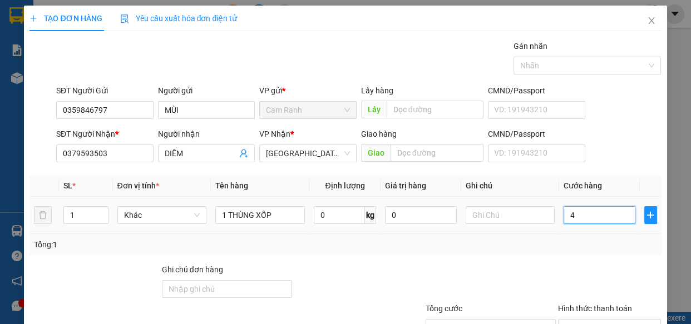
type input "40"
type input "40.000"
click at [586, 320] on input "Hình thức thanh toán" at bounding box center [606, 328] width 82 height 17
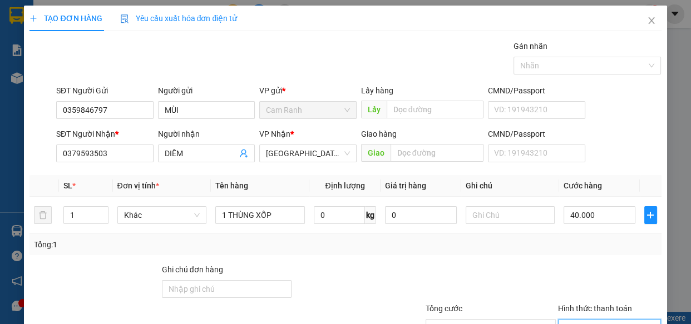
type input "0"
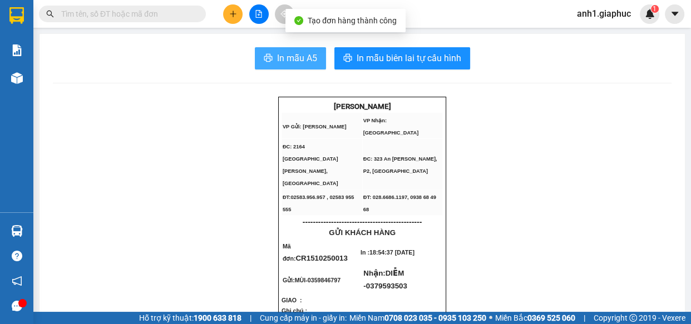
click at [302, 61] on span "In mẫu A5" at bounding box center [297, 58] width 40 height 14
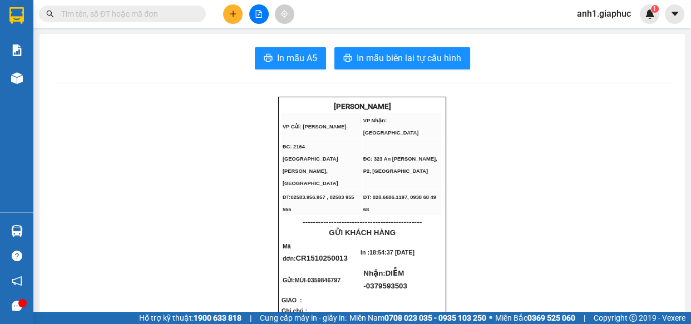
click at [234, 8] on button at bounding box center [232, 13] width 19 height 19
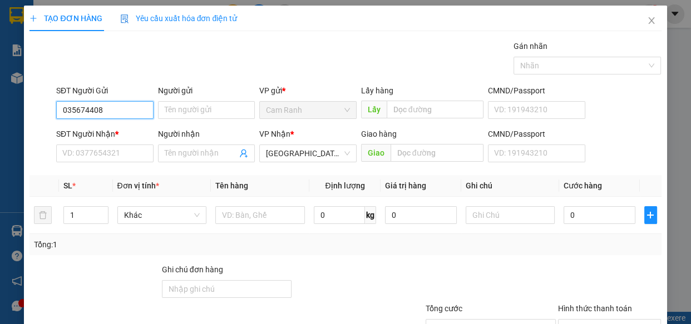
type input "0356744088"
click at [114, 127] on div "0356744088 - NGÂN SỐ 4" at bounding box center [107, 132] width 90 height 12
type input "NGÂN SỐ 4"
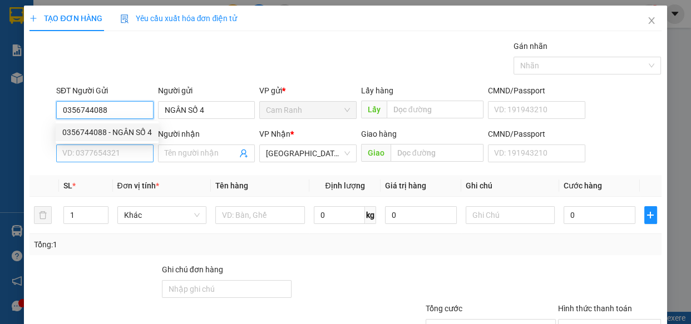
type input "0356744088"
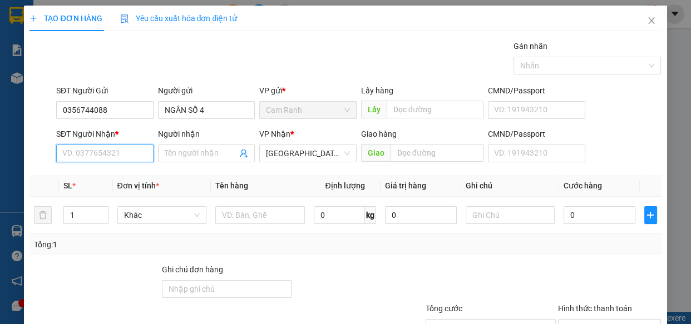
click at [118, 151] on input "SĐT Người Nhận *" at bounding box center [104, 154] width 97 height 18
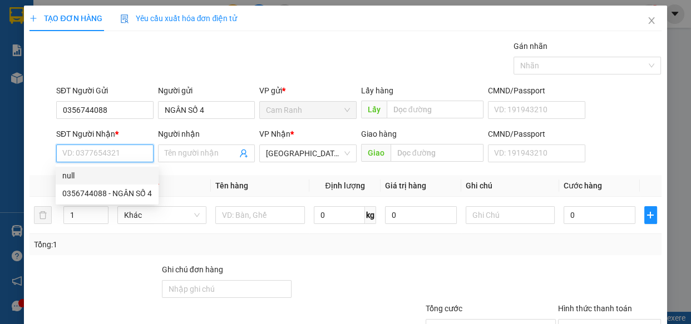
click at [100, 153] on input "SĐT Người Nhận *" at bounding box center [104, 154] width 97 height 18
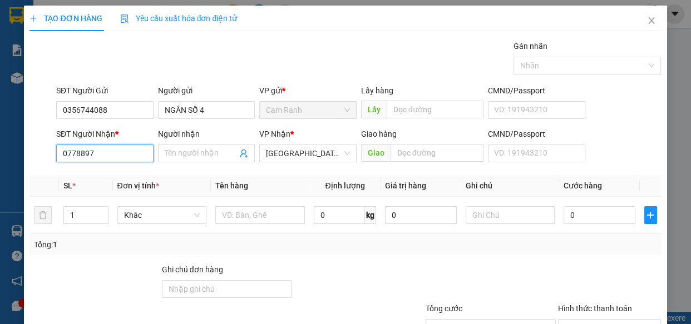
click at [76, 154] on input "0778897" at bounding box center [104, 154] width 97 height 18
click at [86, 153] on input "07778897" at bounding box center [104, 154] width 97 height 18
click at [106, 152] on input "077788797" at bounding box center [104, 154] width 97 height 18
type input "0777887999"
click at [117, 176] on div "0777887999 - HÒA" at bounding box center [103, 176] width 83 height 12
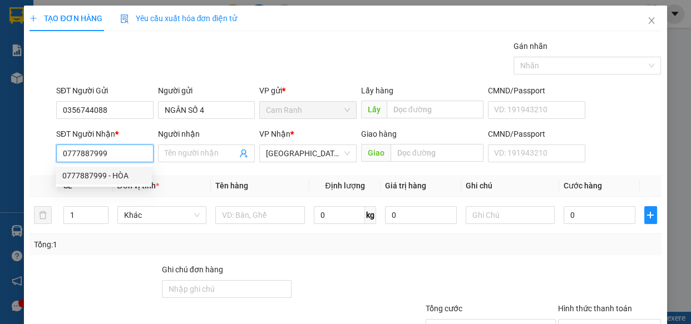
type input "HÒA"
type input "0777887999"
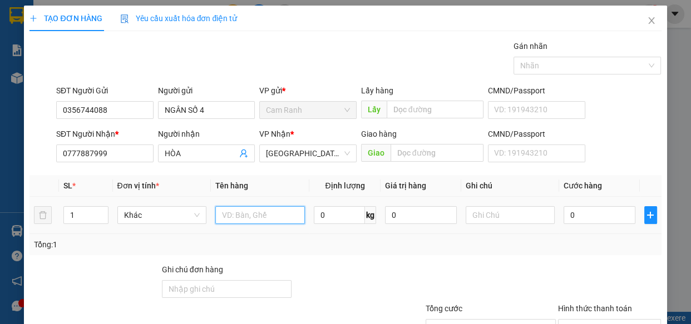
click at [250, 212] on input "text" at bounding box center [260, 215] width 90 height 18
type input "1 THÙNG XỐP"
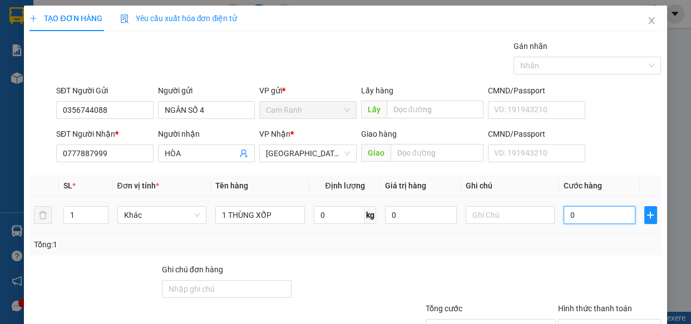
click at [570, 215] on input "0" at bounding box center [599, 215] width 72 height 18
click at [595, 320] on input "Hình thức thanh toán" at bounding box center [606, 328] width 82 height 17
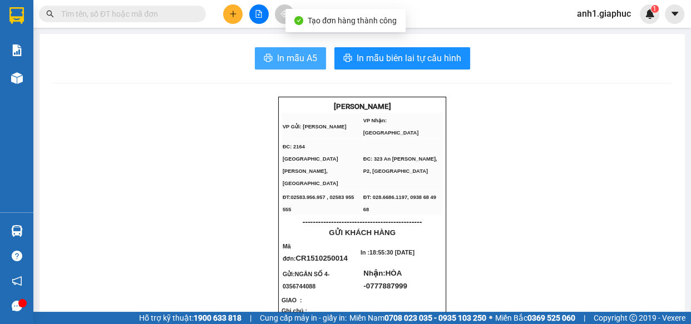
click at [306, 53] on span "In mẫu A5" at bounding box center [297, 58] width 40 height 14
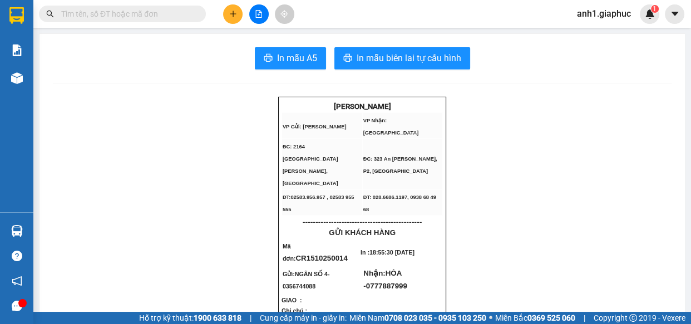
click at [235, 16] on icon "plus" at bounding box center [233, 14] width 8 height 8
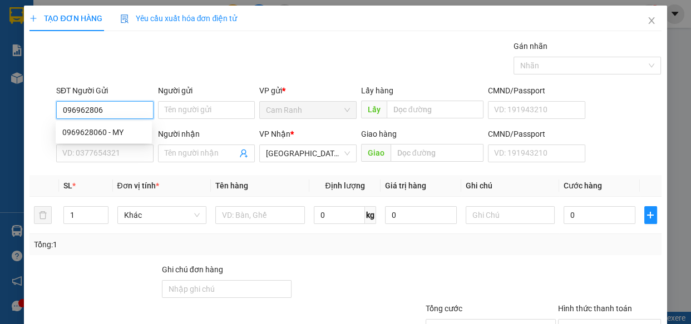
type input "0969628060"
drag, startPoint x: 117, startPoint y: 133, endPoint x: 106, endPoint y: 162, distance: 31.0
click at [117, 133] on div "0969628060 - MY" at bounding box center [103, 132] width 83 height 12
type input "MY"
type input "0969628060"
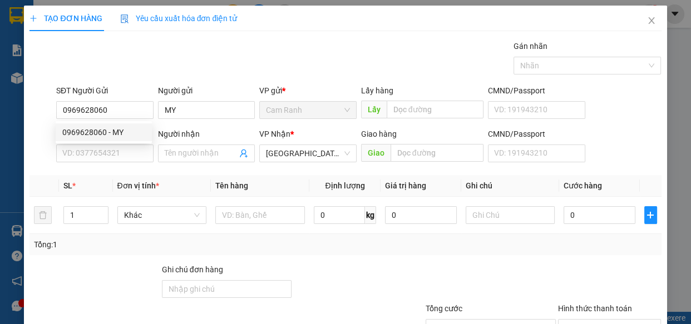
click at [106, 162] on div "SĐT Người Nhận * VD: 0377654321" at bounding box center [104, 147] width 97 height 39
click at [111, 154] on input "SĐT Người Nhận *" at bounding box center [104, 154] width 97 height 18
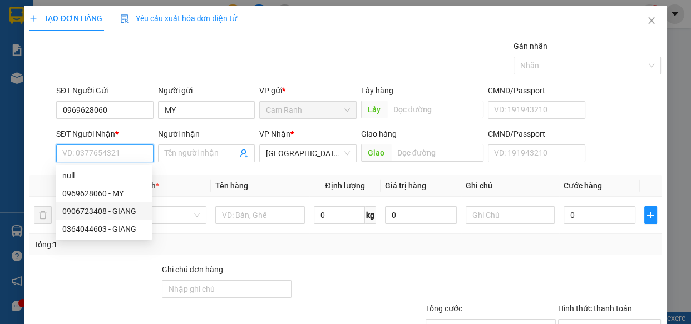
click at [91, 210] on div "0906723408 - GIANG" at bounding box center [103, 211] width 83 height 12
type input "0906723408"
type input "GIANG"
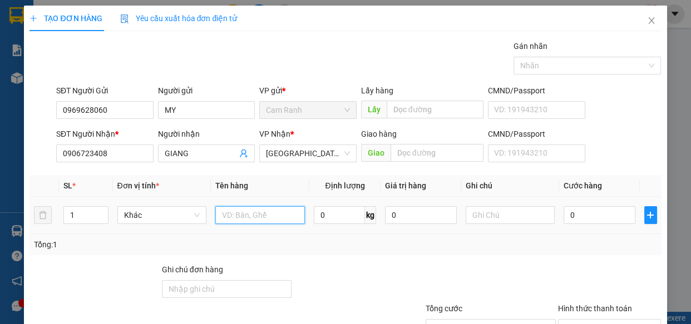
click at [231, 216] on input "text" at bounding box center [260, 215] width 90 height 18
type input "1 THÙNG XỐP"
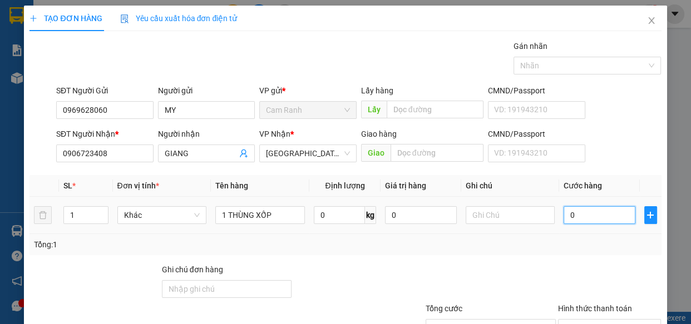
click at [600, 213] on input "0" at bounding box center [599, 215] width 72 height 18
type input "4"
type input "40"
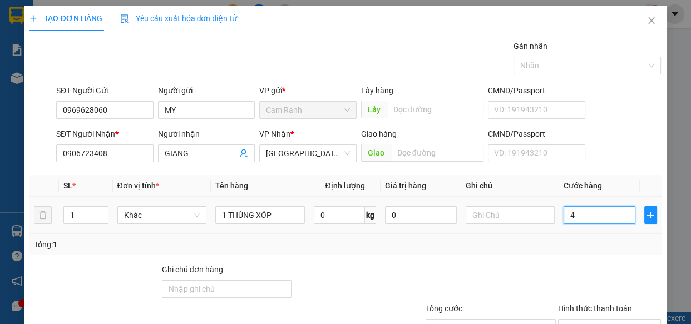
type input "40"
type input "40.000"
click at [574, 320] on input "Hình thức thanh toán" at bounding box center [606, 328] width 82 height 17
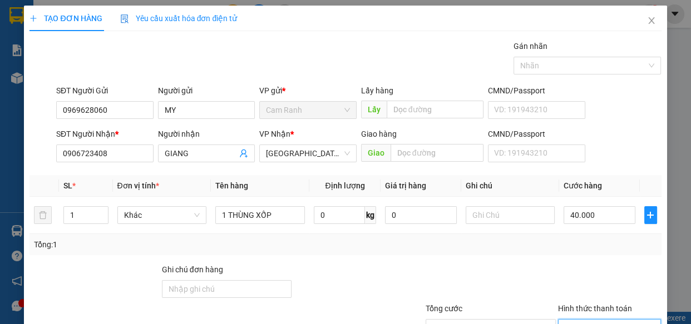
drag, startPoint x: 581, startPoint y: 261, endPoint x: 613, endPoint y: 289, distance: 42.6
type input "0"
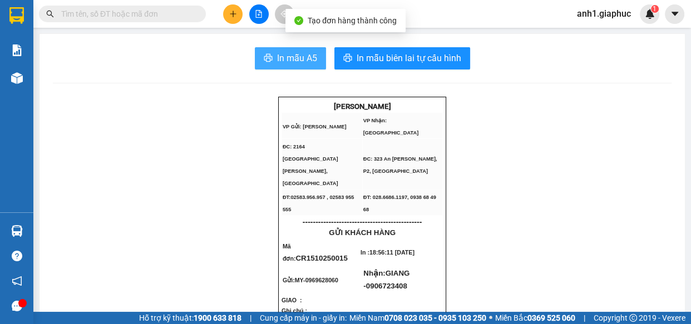
drag, startPoint x: 286, startPoint y: 55, endPoint x: 351, endPoint y: 77, distance: 68.8
click at [285, 55] on span "In mẫu A5" at bounding box center [297, 58] width 40 height 14
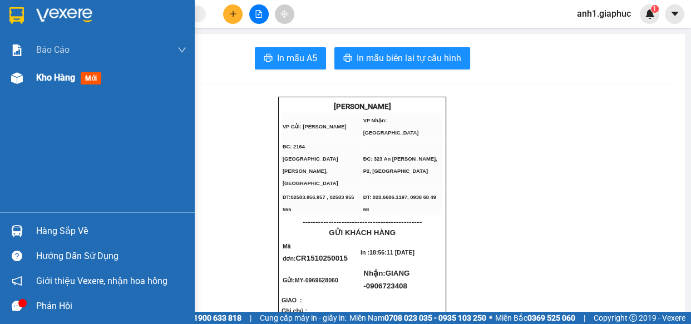
click at [39, 74] on span "Kho hàng" at bounding box center [55, 77] width 39 height 11
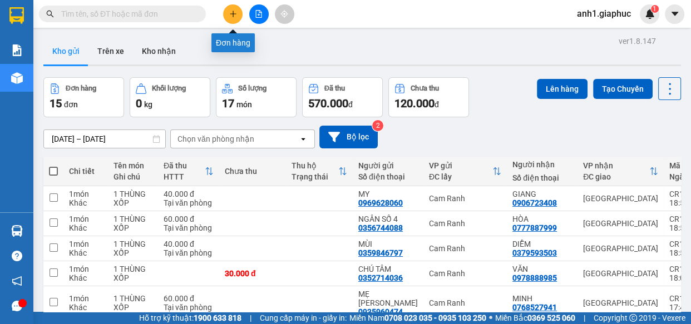
click at [230, 19] on button at bounding box center [232, 13] width 19 height 19
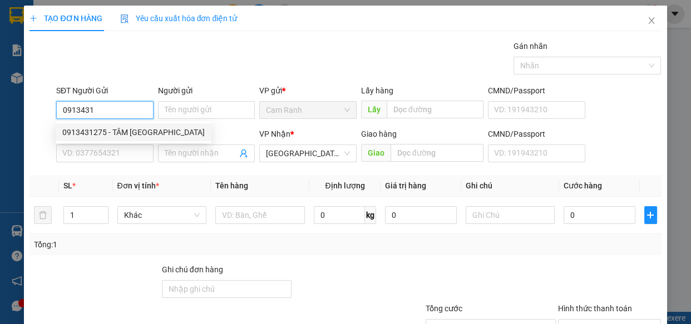
click at [115, 132] on div "0913431275 - TÂM [GEOGRAPHIC_DATA]" at bounding box center [133, 132] width 142 height 12
type input "0913431275"
type input "TÂM [GEOGRAPHIC_DATA]"
type input "0913431275"
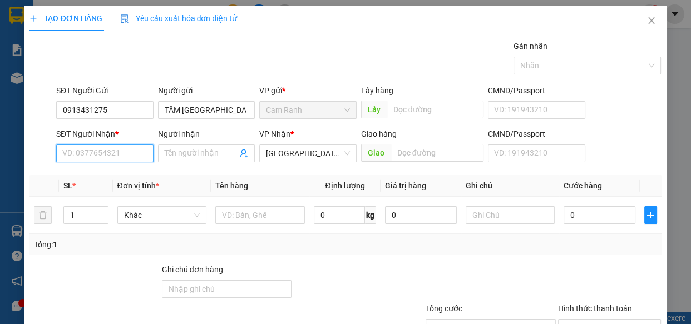
click at [116, 158] on input "SĐT Người Nhận *" at bounding box center [104, 154] width 97 height 18
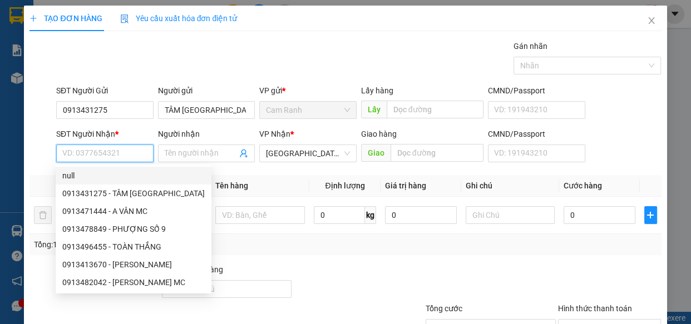
click at [91, 152] on input "SĐT Người Nhận *" at bounding box center [104, 154] width 97 height 18
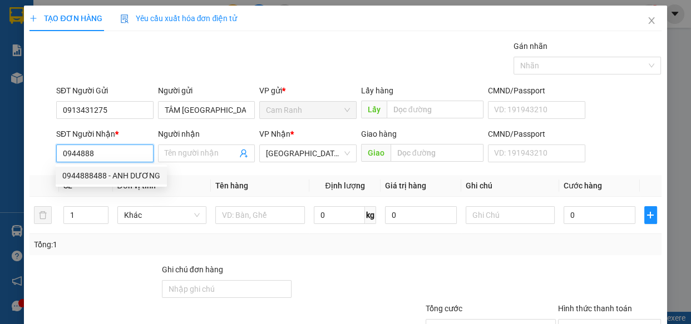
click at [125, 177] on div "0944888488 - ANH DƯƠNG" at bounding box center [111, 176] width 98 height 12
type input "0944888488"
type input "ANH DƯƠNG"
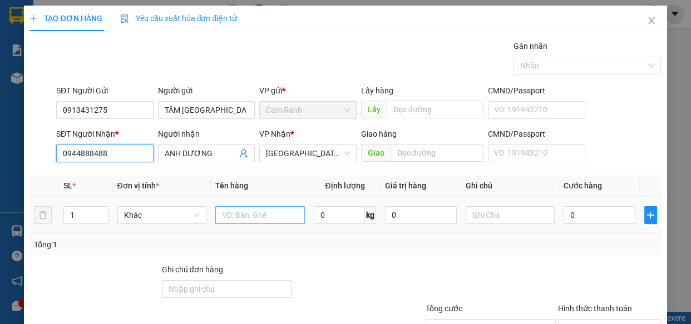
type input "0944888488"
click at [251, 219] on input "text" at bounding box center [260, 215] width 90 height 18
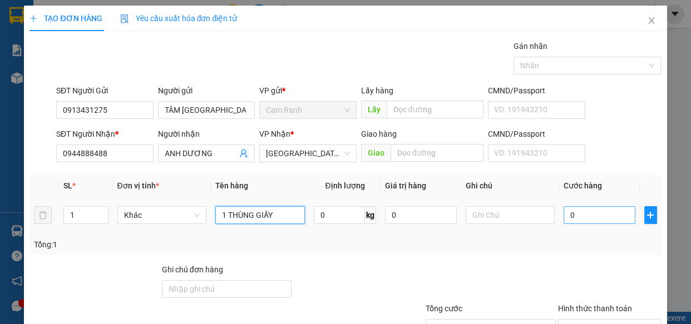
type input "1 THÙNG GIẤY"
click at [576, 212] on input "0" at bounding box center [599, 215] width 72 height 18
type input "4"
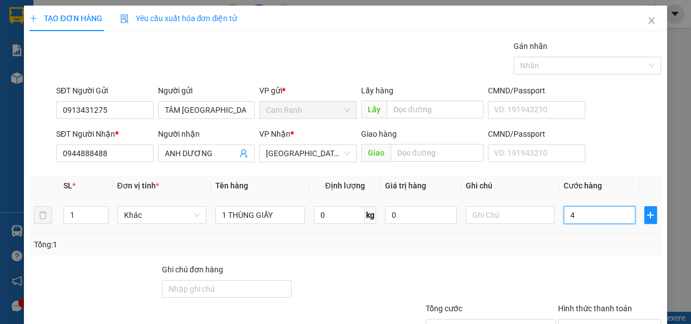
type input "40"
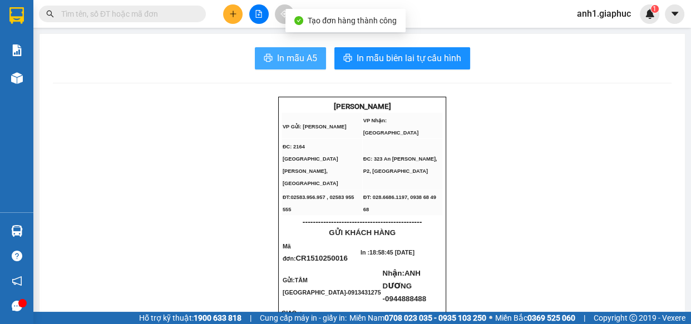
click at [291, 63] on span "In mẫu A5" at bounding box center [297, 58] width 40 height 14
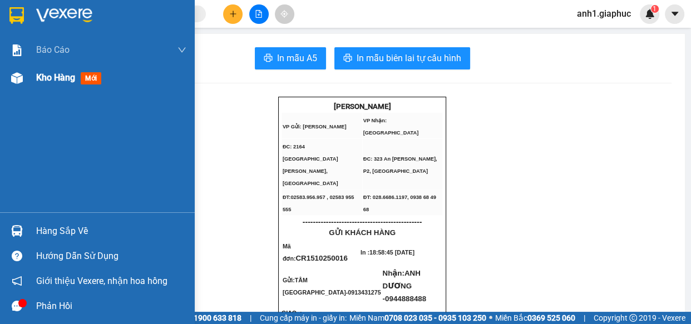
click at [42, 78] on span "Kho hàng" at bounding box center [55, 77] width 39 height 11
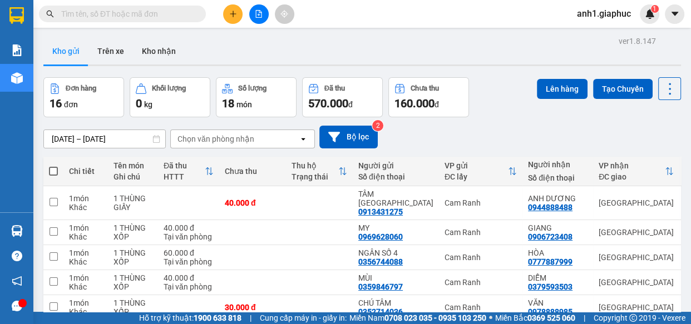
click at [122, 11] on input "text" at bounding box center [126, 14] width 131 height 12
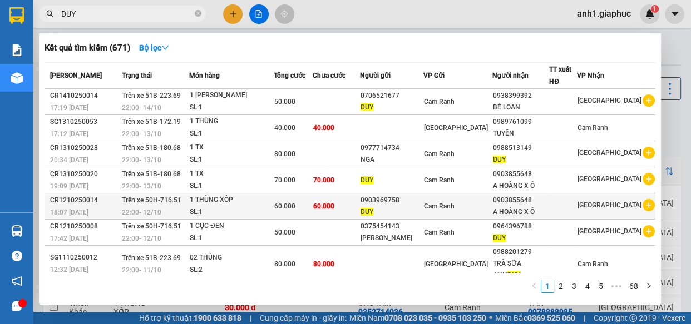
type input "DUY"
click at [500, 209] on div "A HOÀNG X Ô" at bounding box center [521, 212] width 56 height 12
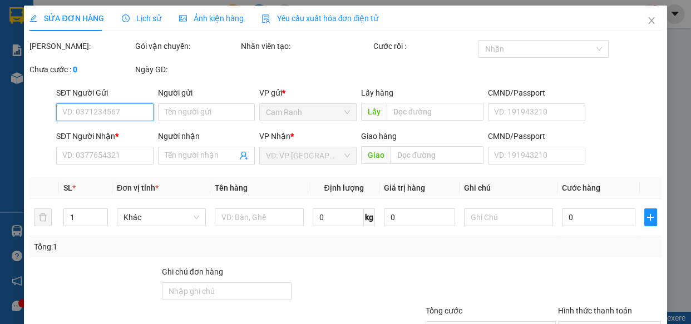
type input "0903969758"
type input "DUY"
type input "0903855648"
type input "A HOÀNG X Ô"
type input "60.000"
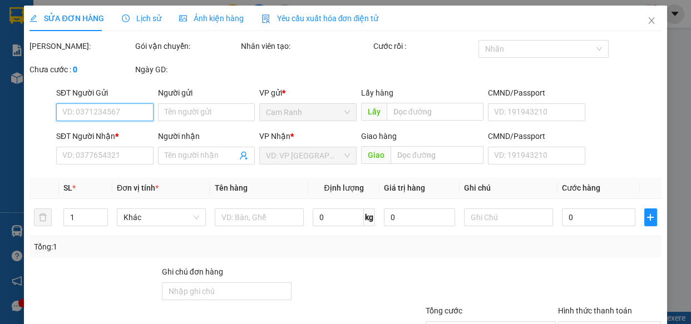
type input "60.000"
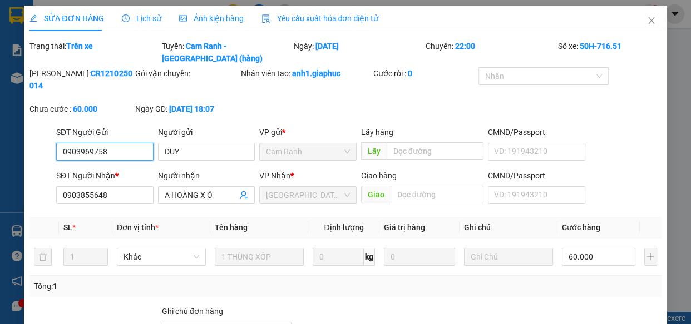
drag, startPoint x: 58, startPoint y: 135, endPoint x: 134, endPoint y: 140, distance: 75.8
click at [134, 143] on input "0903969758" at bounding box center [104, 152] width 97 height 18
click at [650, 19] on span "Close" at bounding box center [651, 21] width 31 height 31
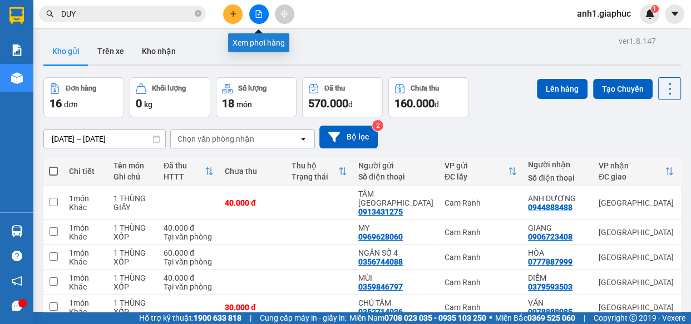
click at [227, 16] on button at bounding box center [232, 13] width 19 height 19
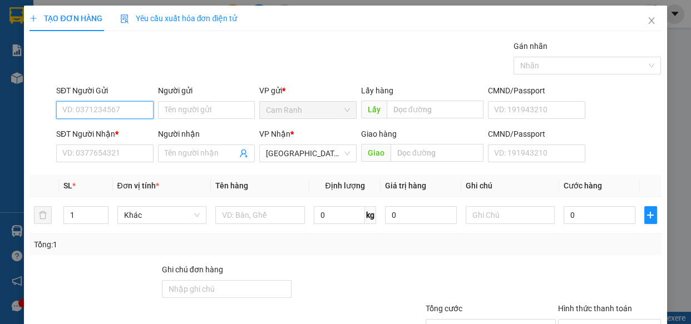
paste input "0903969758"
type input "0903969758"
click at [107, 133] on div "0903969758 - DUY" at bounding box center [103, 132] width 83 height 12
type input "DUY"
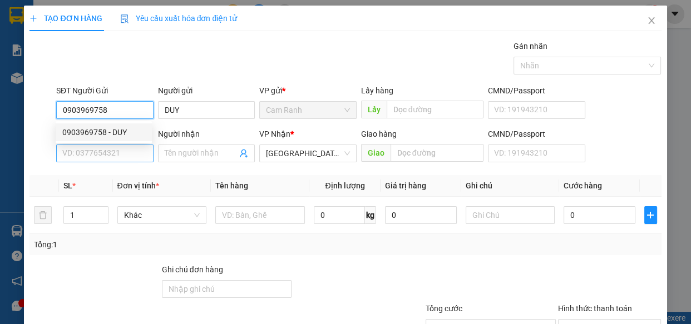
type input "0903969758"
click at [105, 155] on input "SĐT Người Nhận *" at bounding box center [104, 154] width 97 height 18
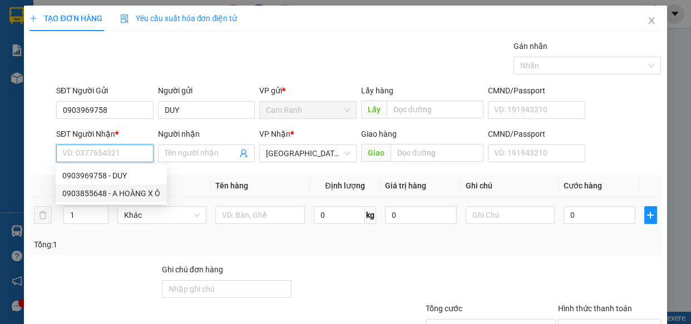
click at [121, 196] on div "0903855648 - A HOÀNG X Ô" at bounding box center [111, 193] width 98 height 12
type input "0903855648"
type input "A HOÀNG X Ô"
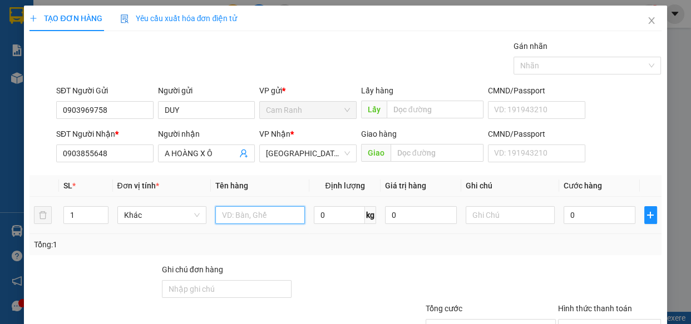
click at [250, 212] on input "text" at bounding box center [260, 215] width 90 height 18
type input "1 THÙNG XỐP"
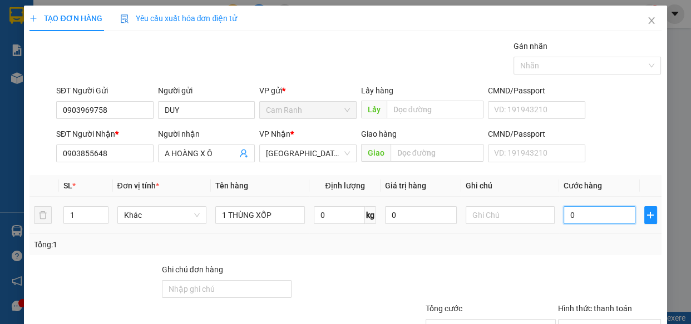
click at [566, 215] on input "0" at bounding box center [599, 215] width 72 height 18
type input "5"
type input "50"
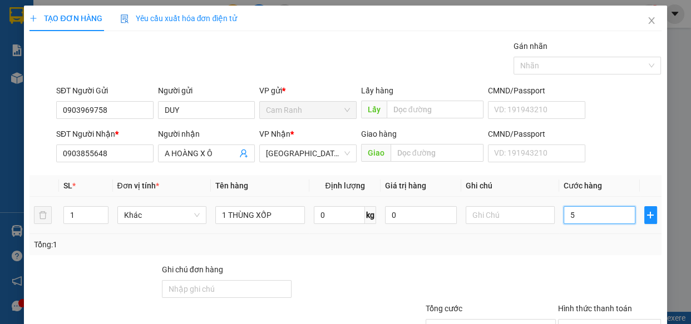
type input "50"
type input "50.000"
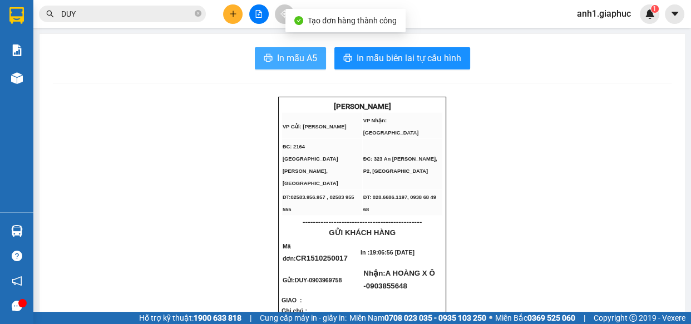
click at [281, 59] on span "In mẫu A5" at bounding box center [297, 58] width 40 height 14
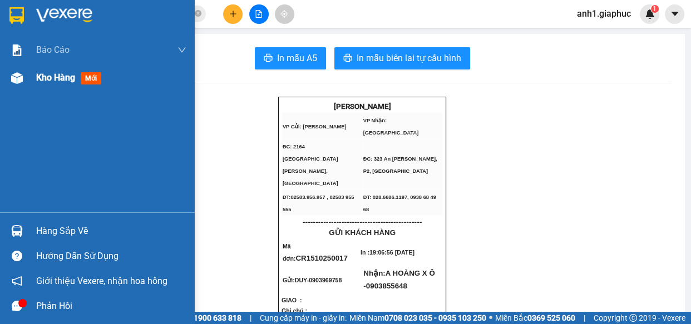
click at [70, 81] on span "Kho hàng" at bounding box center [55, 77] width 39 height 11
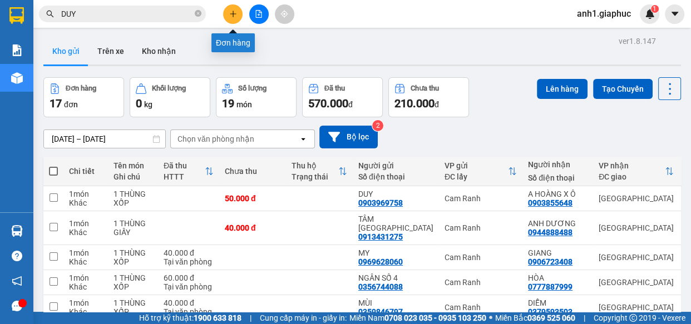
click at [228, 13] on button at bounding box center [232, 13] width 19 height 19
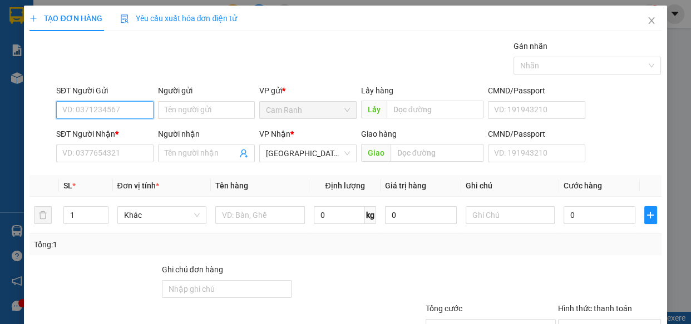
click at [111, 107] on input "SĐT Người Gửi" at bounding box center [104, 110] width 97 height 18
click at [71, 111] on input "SĐT Người Gửi" at bounding box center [104, 110] width 97 height 18
click at [95, 158] on input "SĐT Người Nhận *" at bounding box center [104, 154] width 97 height 18
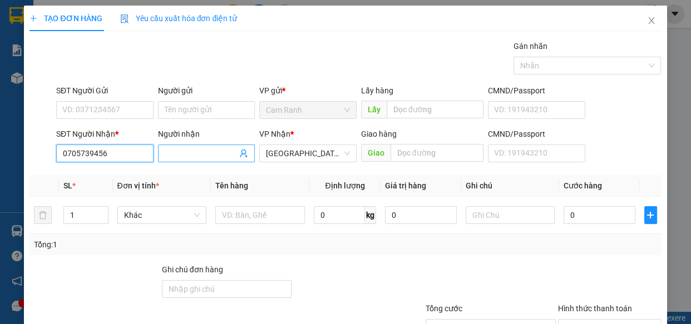
type input "0705739456"
click at [179, 150] on input "Người nhận" at bounding box center [201, 153] width 73 height 12
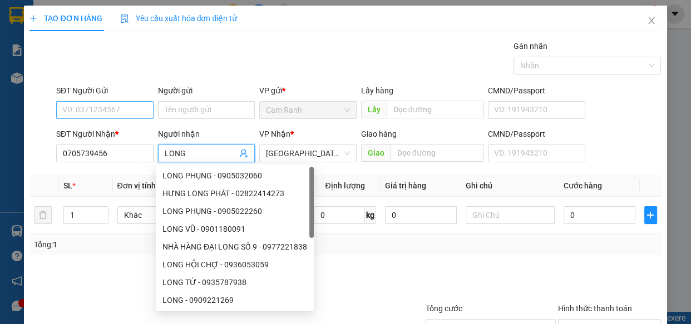
type input "LONG"
click at [83, 109] on input "SĐT Người Gửi" at bounding box center [104, 110] width 97 height 18
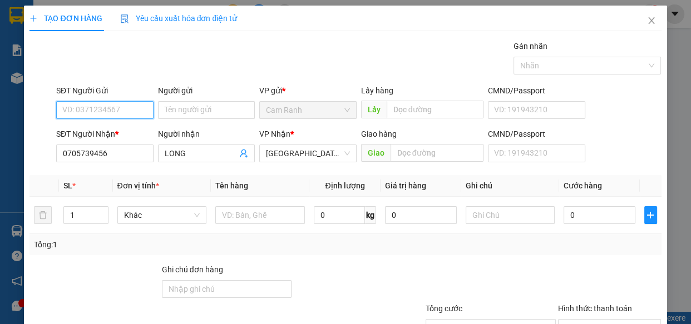
click at [88, 113] on input "SĐT Người Gửi" at bounding box center [104, 110] width 97 height 18
click at [100, 132] on div "0356254399 - [PERSON_NAME]" at bounding box center [117, 132] width 110 height 12
type input "0356254399"
type input "[PERSON_NAME]"
type input "0356254399"
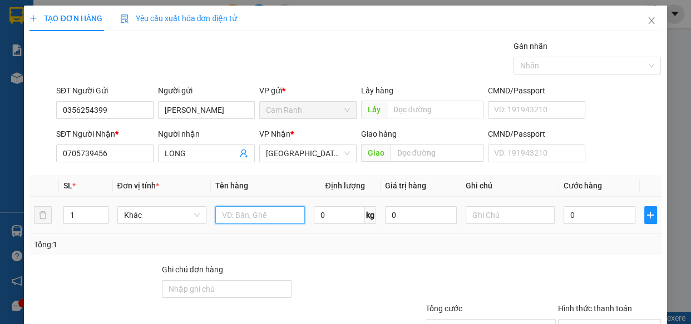
click at [248, 216] on input "text" at bounding box center [260, 215] width 90 height 18
type input "1 THÙNG XỐP"
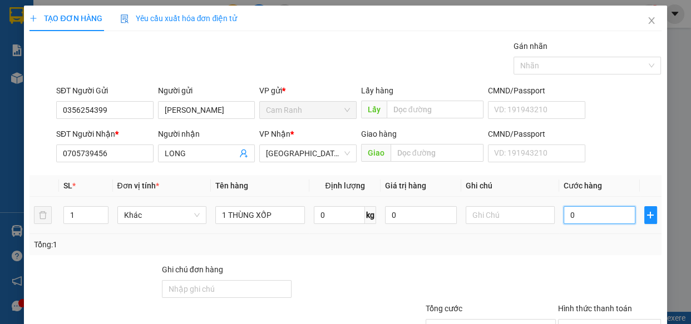
click at [572, 214] on input "0" at bounding box center [599, 215] width 72 height 18
type input "3"
type input "30"
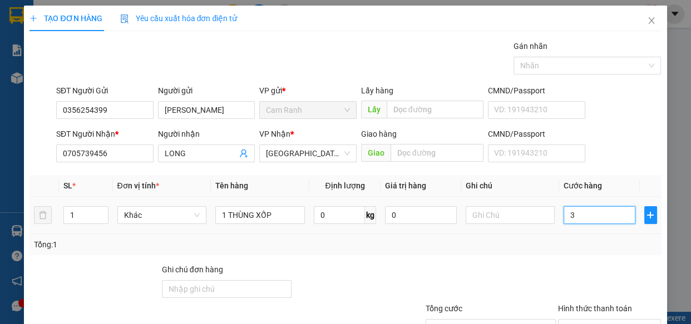
type input "30"
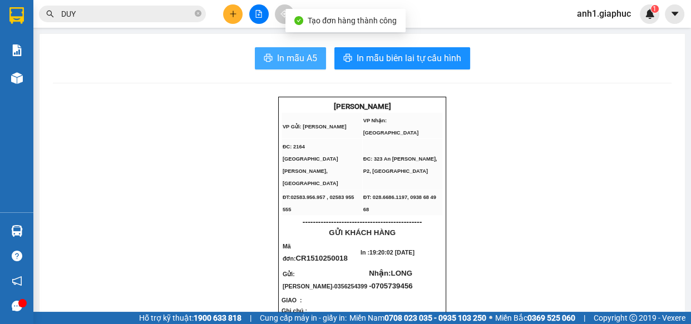
drag, startPoint x: 287, startPoint y: 55, endPoint x: 516, endPoint y: 126, distance: 239.6
click at [288, 56] on span "In mẫu A5" at bounding box center [297, 58] width 40 height 14
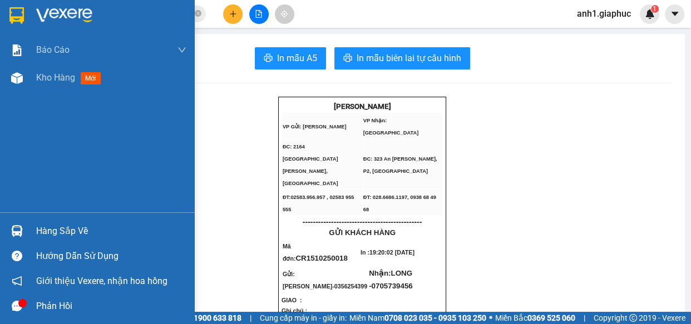
drag, startPoint x: 47, startPoint y: 81, endPoint x: 690, endPoint y: 147, distance: 646.4
click at [47, 80] on span "Kho hàng" at bounding box center [55, 77] width 39 height 11
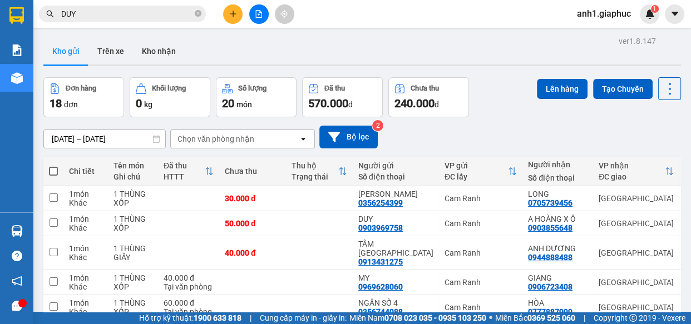
click at [230, 13] on icon "plus" at bounding box center [233, 14] width 8 height 8
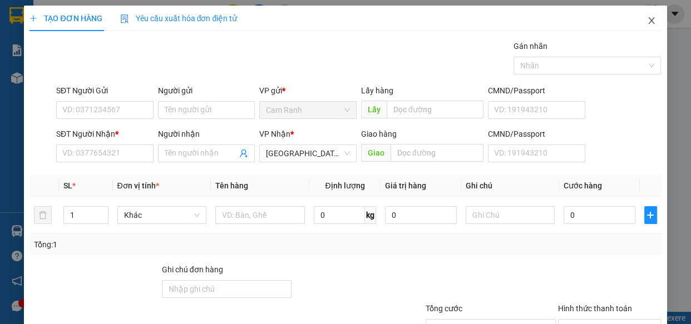
click at [647, 22] on icon "close" at bounding box center [651, 20] width 9 height 9
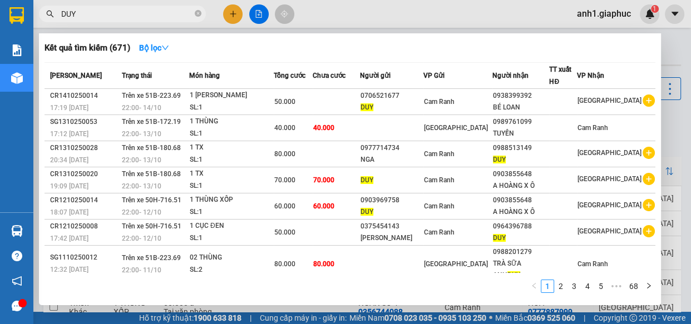
click at [194, 13] on span "DUY" at bounding box center [122, 14] width 167 height 17
click at [115, 16] on input "DUY" at bounding box center [126, 14] width 131 height 12
click at [200, 12] on icon "close-circle" at bounding box center [198, 13] width 7 height 7
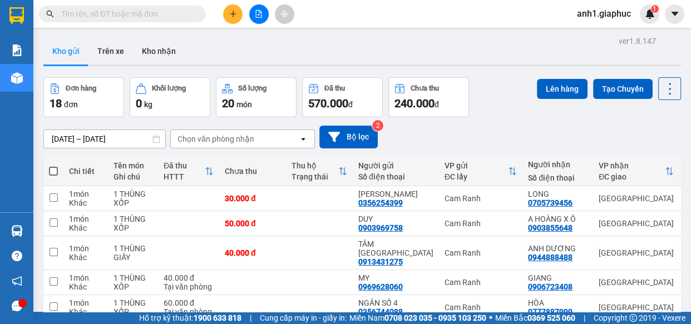
click at [121, 14] on input "text" at bounding box center [126, 14] width 131 height 12
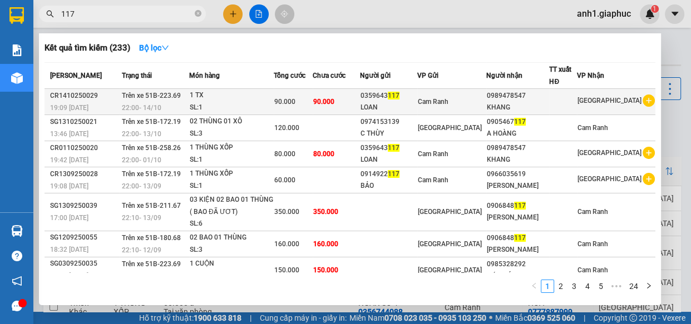
click at [417, 98] on div "0359643 117" at bounding box center [388, 96] width 56 height 12
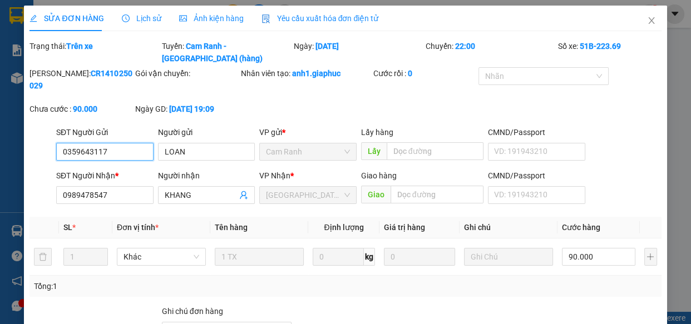
drag, startPoint x: 60, startPoint y: 138, endPoint x: 108, endPoint y: 139, distance: 48.4
click at [108, 143] on input "0359643117" at bounding box center [104, 152] width 97 height 18
click at [648, 18] on icon "close" at bounding box center [651, 20] width 6 height 7
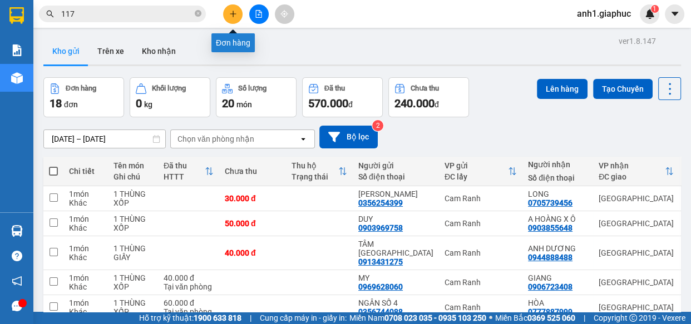
click at [234, 12] on icon "plus" at bounding box center [233, 14] width 8 height 8
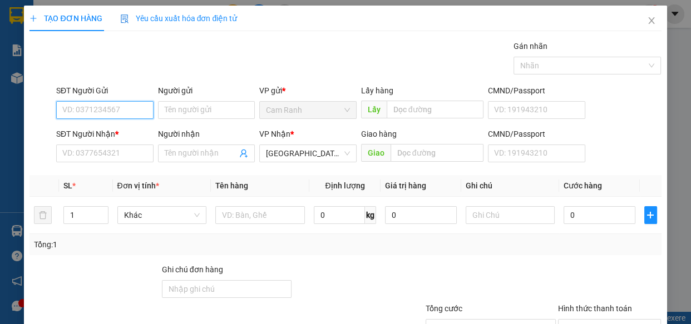
paste input "0359643117"
click at [113, 133] on div "0359643117 - LOAN" at bounding box center [103, 132] width 83 height 12
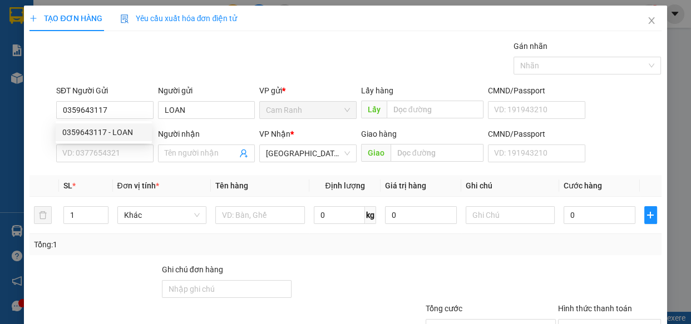
click at [122, 166] on div "SĐT Người Nhận * VD: 0377654321" at bounding box center [104, 147] width 97 height 39
click at [118, 150] on input "SĐT Người Nhận *" at bounding box center [104, 154] width 97 height 18
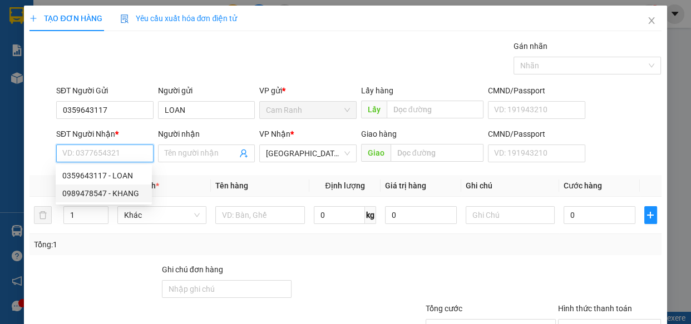
click at [127, 194] on div "0989478547 - KHANG" at bounding box center [103, 193] width 83 height 12
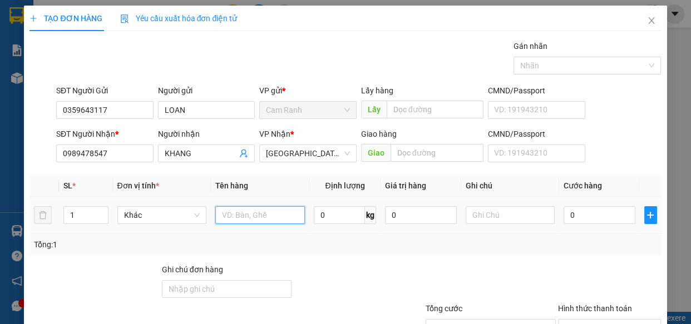
click at [220, 217] on input "text" at bounding box center [260, 215] width 90 height 18
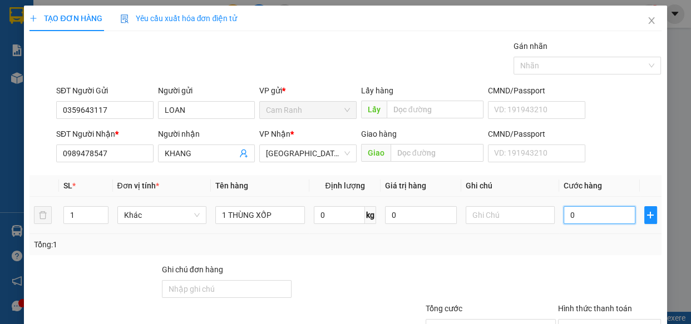
click at [580, 215] on input "0" at bounding box center [599, 215] width 72 height 18
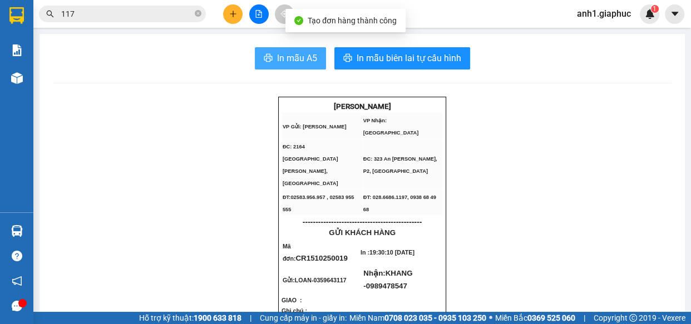
click at [283, 63] on span "In mẫu A5" at bounding box center [297, 58] width 40 height 14
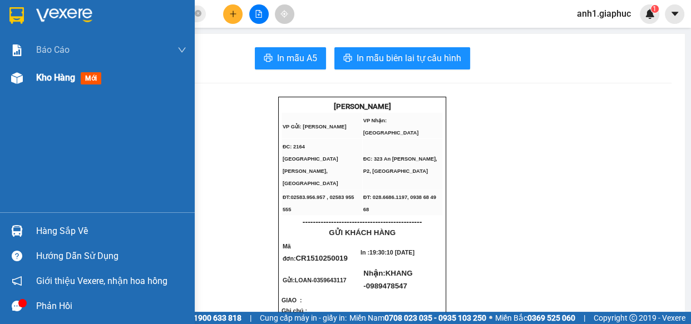
click at [57, 75] on span "Kho hàng" at bounding box center [55, 77] width 39 height 11
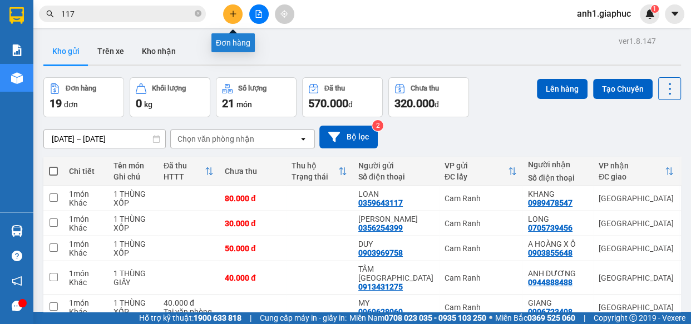
click at [231, 13] on icon "plus" at bounding box center [233, 13] width 6 height 1
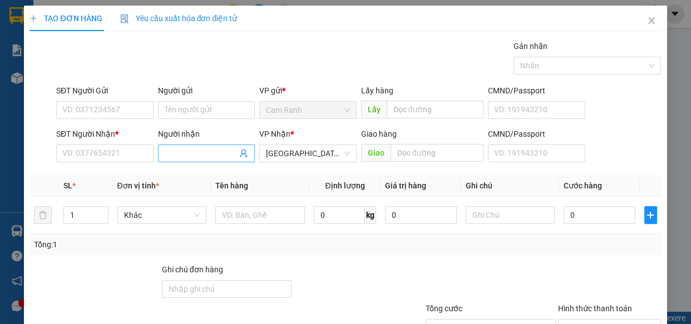
click at [203, 152] on input "Người nhận" at bounding box center [201, 153] width 73 height 12
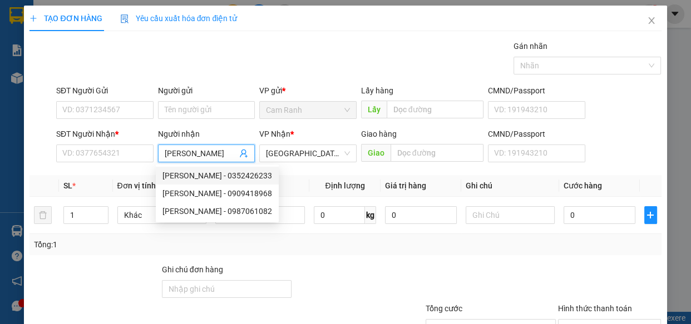
click at [200, 172] on div "[PERSON_NAME] - 0352426233" at bounding box center [217, 176] width 110 height 12
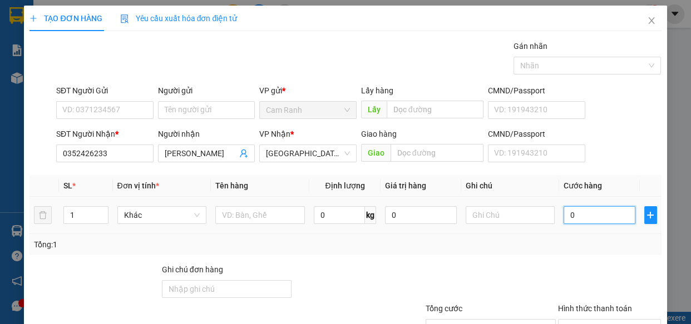
click at [595, 217] on input "0" at bounding box center [599, 215] width 72 height 18
click at [243, 206] on input "text" at bounding box center [260, 215] width 90 height 18
click at [580, 320] on input "Hình thức thanh toán" at bounding box center [606, 328] width 82 height 17
drag, startPoint x: 583, startPoint y: 261, endPoint x: 609, endPoint y: 291, distance: 39.8
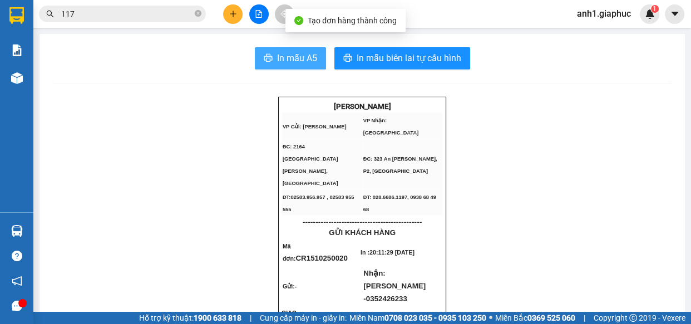
click at [271, 48] on button "In mẫu A5" at bounding box center [290, 58] width 71 height 22
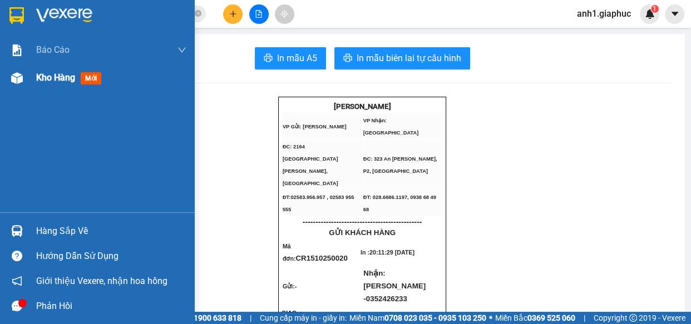
click at [50, 78] on span "Kho hàng" at bounding box center [55, 77] width 39 height 11
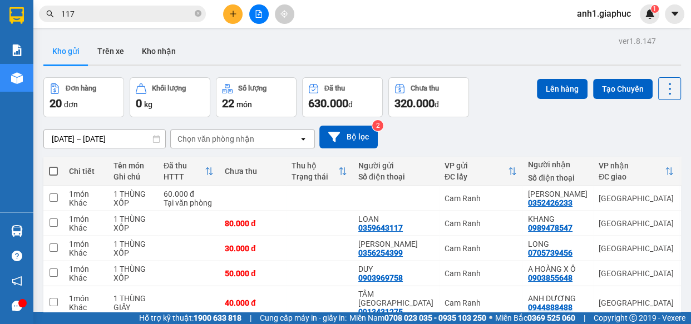
click at [229, 14] on icon "plus" at bounding box center [233, 14] width 8 height 8
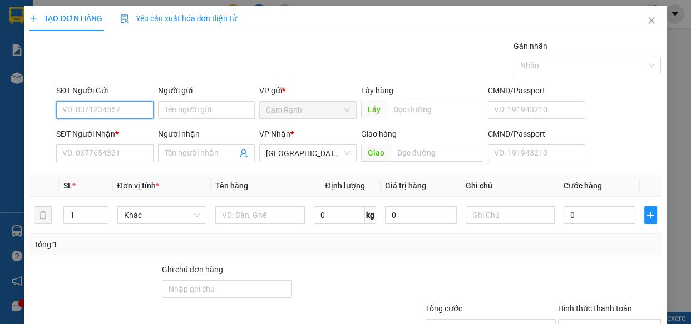
click at [81, 109] on input "SĐT Người Gửi" at bounding box center [104, 110] width 97 height 18
click at [179, 110] on input "Người gửi" at bounding box center [206, 110] width 97 height 18
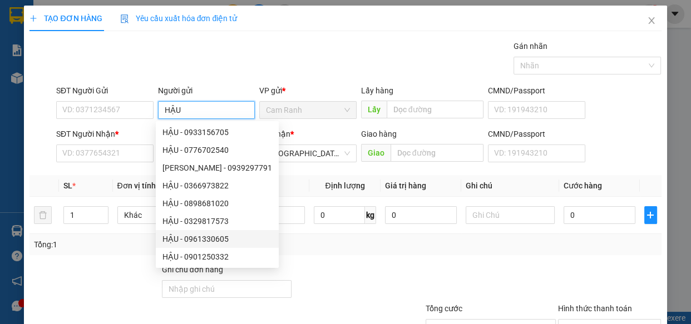
click at [218, 238] on div "HẬU - 0961330605" at bounding box center [217, 239] width 110 height 12
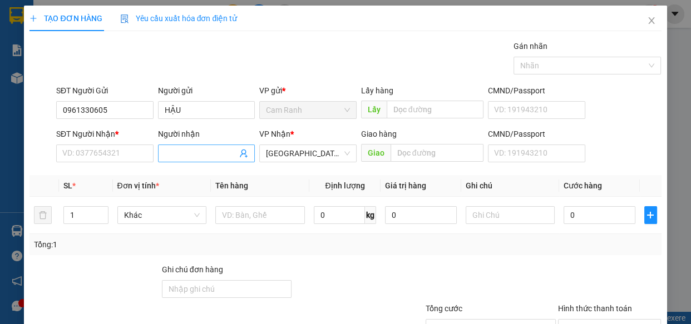
click at [191, 150] on input "Người nhận" at bounding box center [201, 153] width 73 height 12
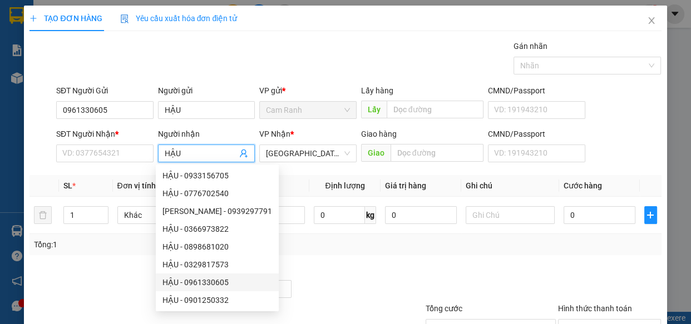
click at [221, 283] on div "HẬU - 0961330605" at bounding box center [217, 282] width 110 height 12
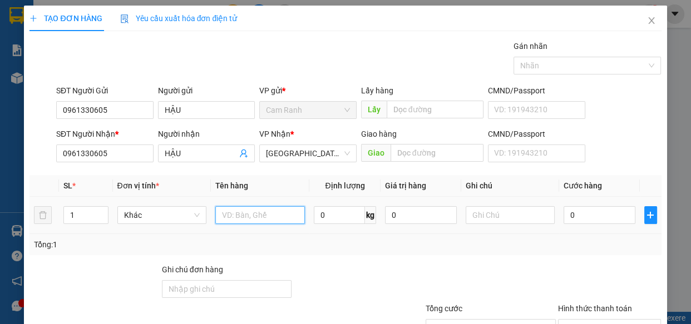
click at [249, 221] on input "text" at bounding box center [260, 215] width 90 height 18
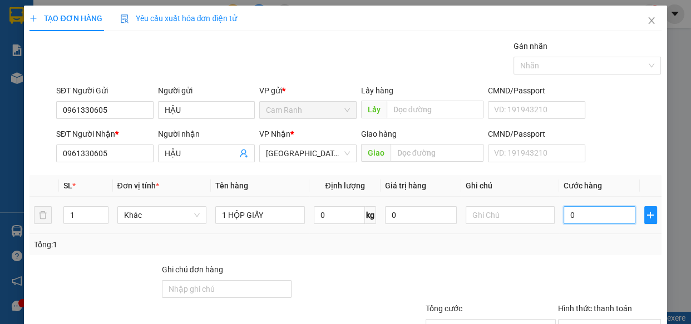
click at [577, 215] on input "0" at bounding box center [599, 215] width 72 height 18
click at [584, 320] on input "Hình thức thanh toán" at bounding box center [606, 328] width 82 height 17
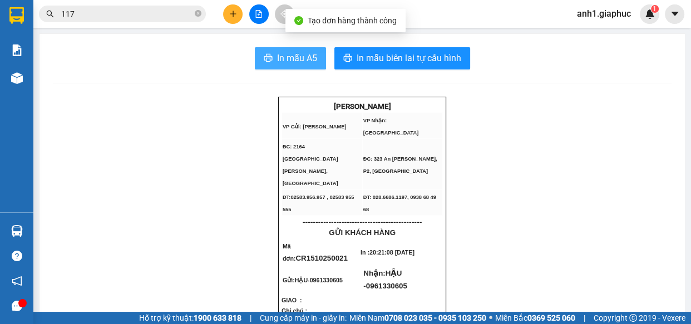
click at [298, 58] on span "In mẫu A5" at bounding box center [297, 58] width 40 height 14
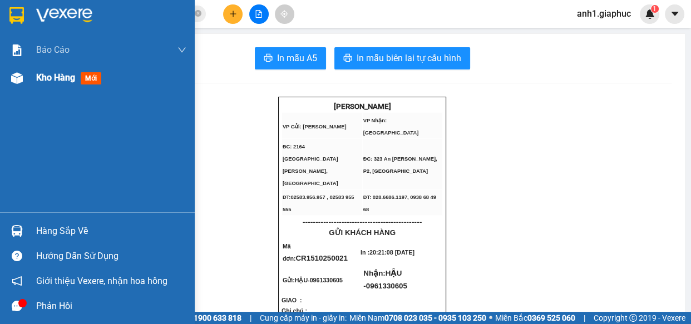
click at [65, 77] on span "Kho hàng" at bounding box center [55, 77] width 39 height 11
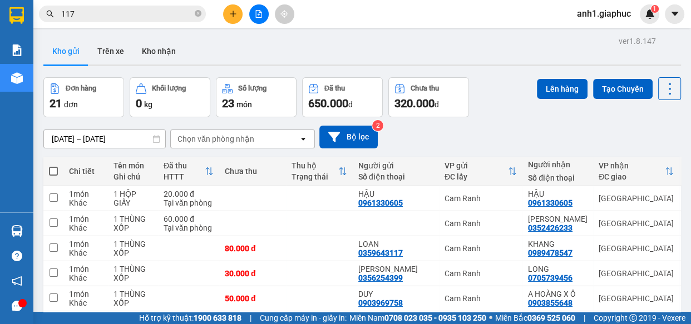
click at [92, 13] on input "117" at bounding box center [126, 14] width 131 height 12
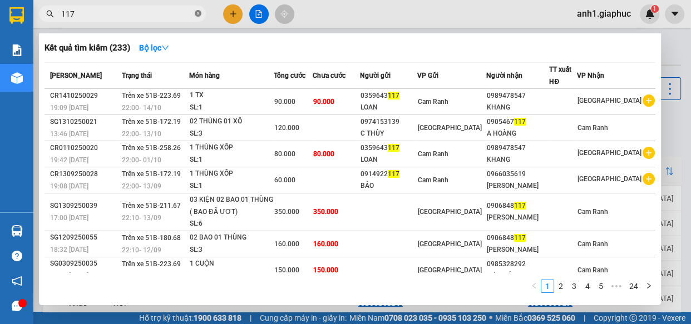
click at [198, 11] on icon "close-circle" at bounding box center [198, 13] width 7 height 7
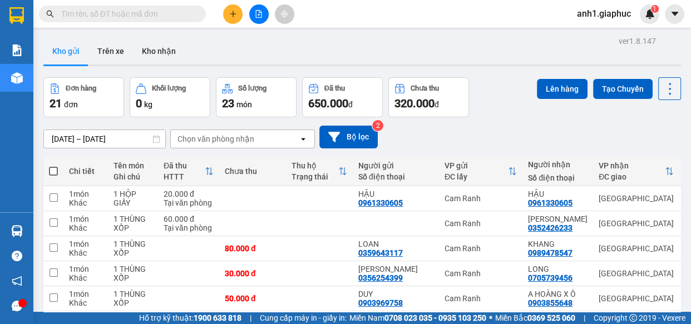
click at [117, 12] on input "text" at bounding box center [126, 14] width 131 height 12
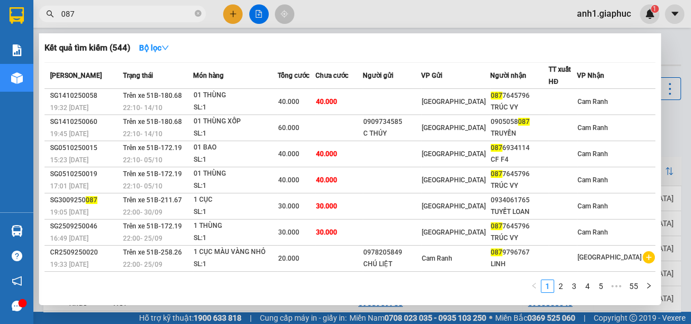
drag, startPoint x: 198, startPoint y: 13, endPoint x: 182, endPoint y: 14, distance: 16.2
click at [198, 13] on icon "close-circle" at bounding box center [198, 13] width 7 height 7
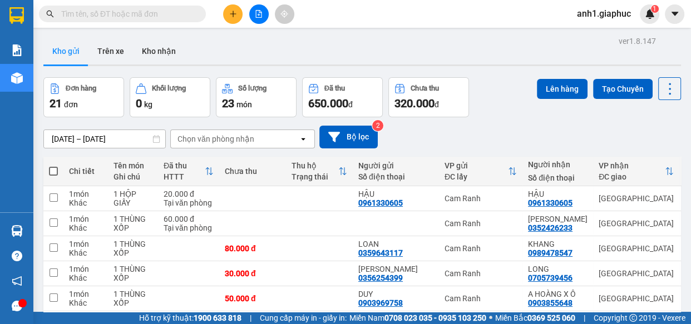
click at [151, 13] on input "text" at bounding box center [126, 14] width 131 height 12
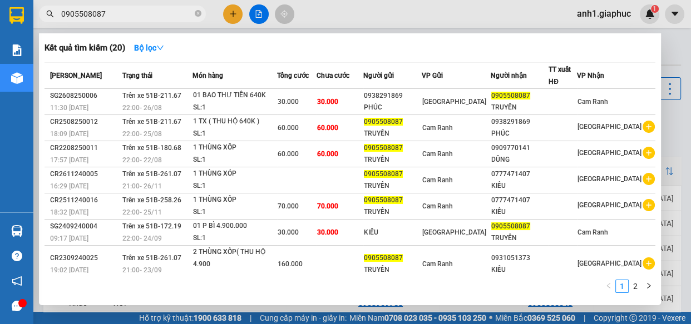
click at [89, 14] on input "0905508087" at bounding box center [126, 14] width 131 height 12
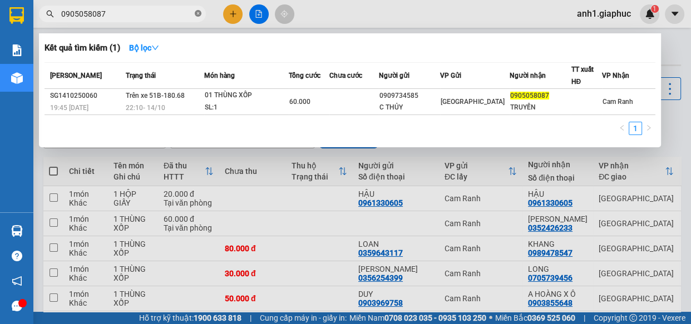
click at [195, 12] on icon "close-circle" at bounding box center [198, 13] width 7 height 7
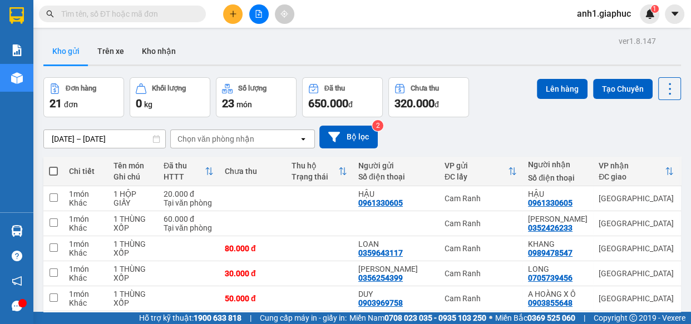
click at [48, 170] on th at bounding box center [53, 171] width 20 height 29
click at [55, 170] on span at bounding box center [53, 171] width 9 height 9
click at [53, 166] on input "checkbox" at bounding box center [53, 166] width 0 height 0
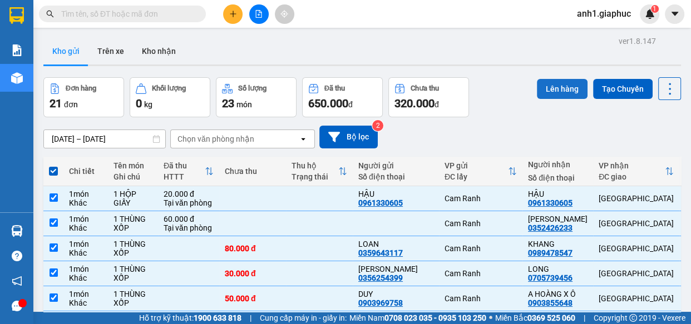
click at [550, 87] on button "Lên hàng" at bounding box center [562, 89] width 51 height 20
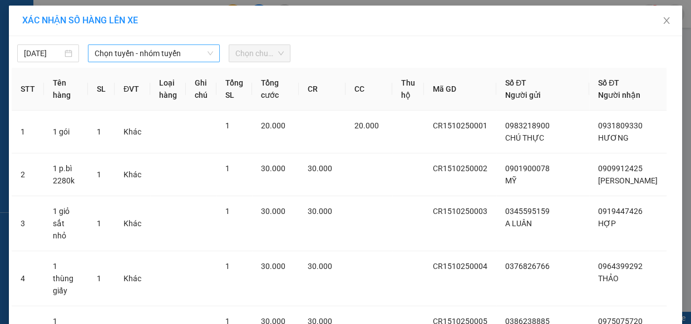
click at [142, 53] on span "Chọn tuyến - nhóm tuyến" at bounding box center [154, 53] width 118 height 17
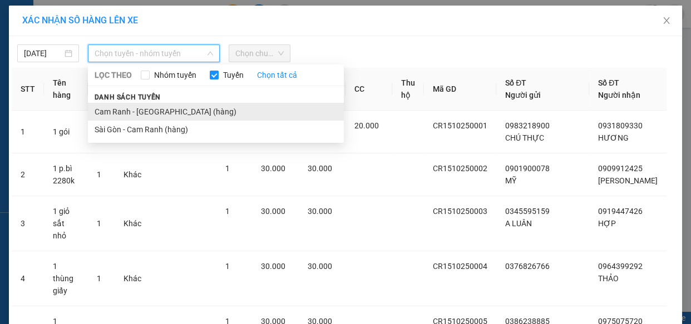
click at [133, 109] on li "Cam Ranh - [GEOGRAPHIC_DATA] (hàng)" at bounding box center [216, 112] width 256 height 18
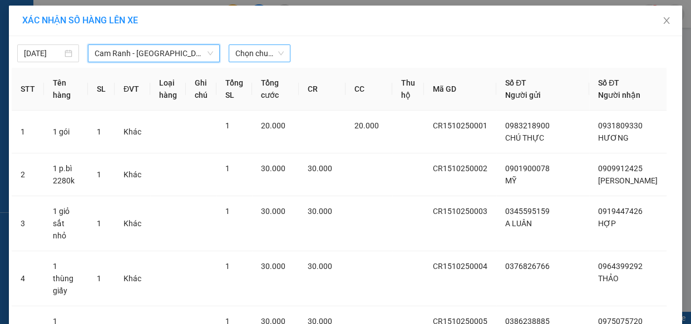
click at [264, 51] on span "Chọn chuyến" at bounding box center [259, 53] width 48 height 17
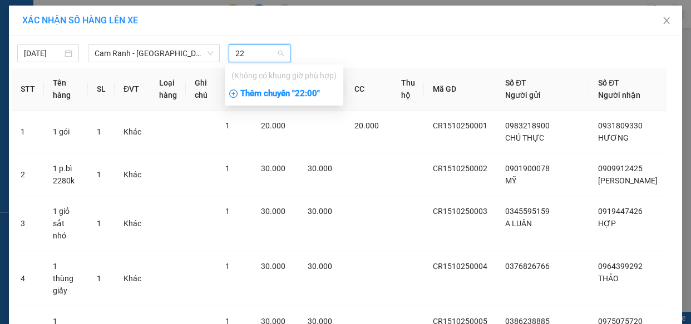
click at [273, 90] on div "Thêm chuyến " 22:00 "" at bounding box center [284, 94] width 118 height 19
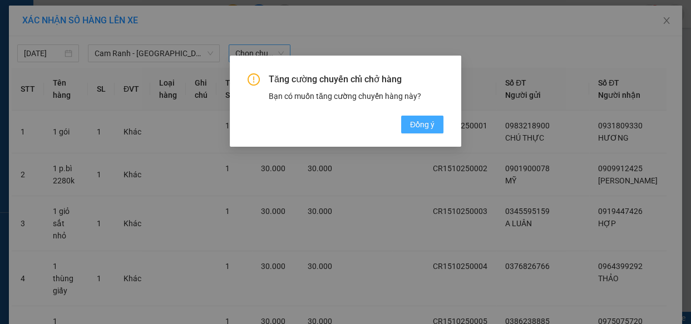
click at [412, 120] on span "Đồng ý" at bounding box center [422, 124] width 24 height 12
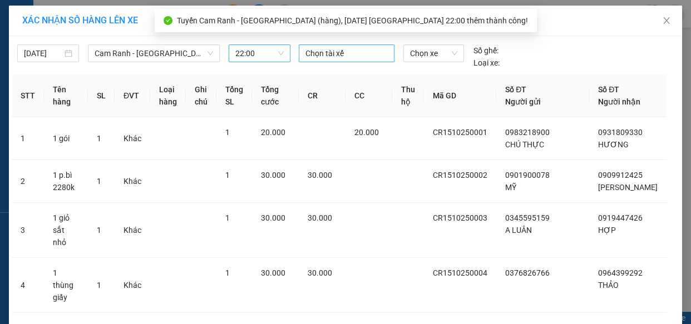
click at [336, 47] on div at bounding box center [346, 53] width 90 height 13
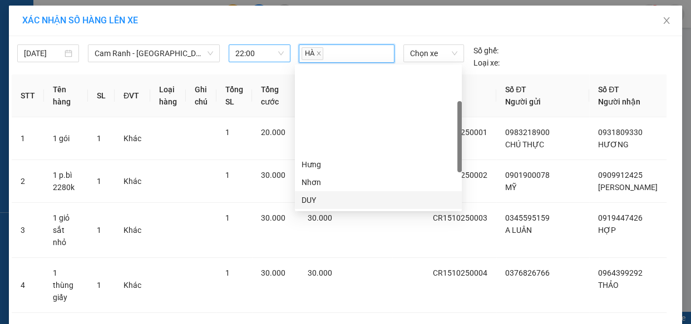
click at [313, 194] on div "DUY" at bounding box center [378, 200] width 154 height 12
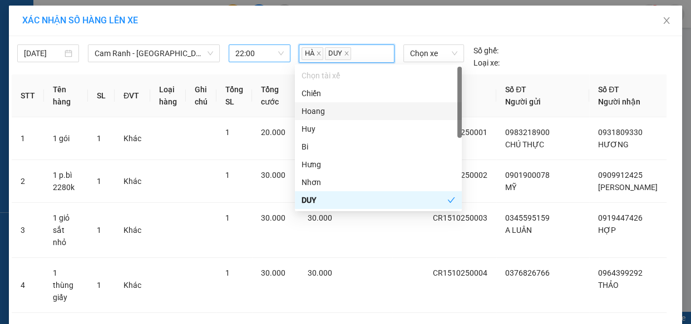
click at [325, 113] on div "Hoang" at bounding box center [378, 111] width 154 height 12
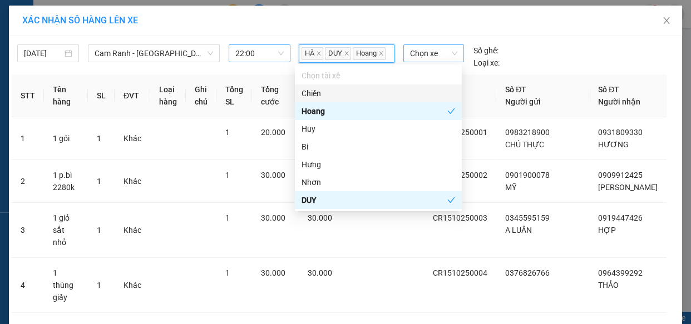
click at [431, 53] on span "Chọn xe" at bounding box center [433, 53] width 47 height 17
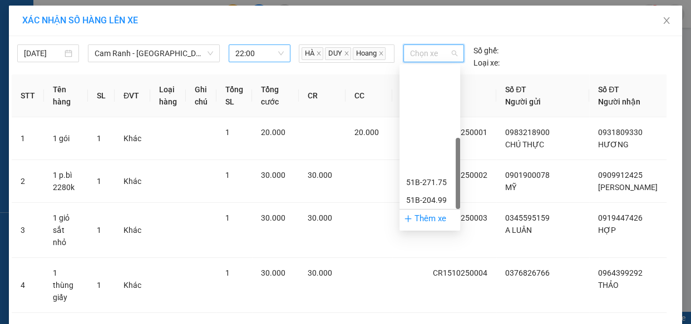
click at [421, 319] on div "51B-258.26" at bounding box center [429, 325] width 47 height 12
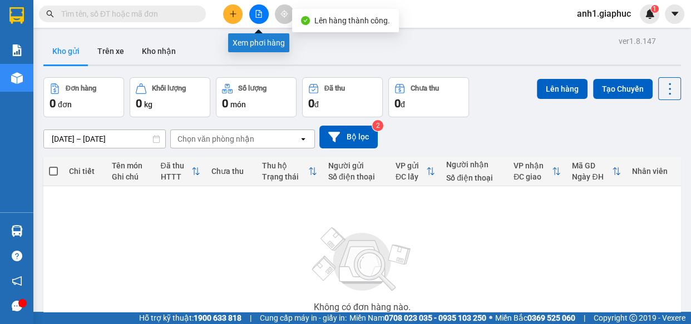
click at [255, 16] on icon "file-add" at bounding box center [259, 14] width 8 height 8
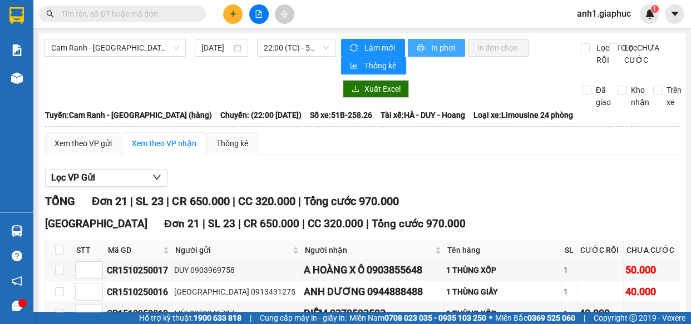
click at [440, 50] on span "In phơi" at bounding box center [444, 48] width 26 height 12
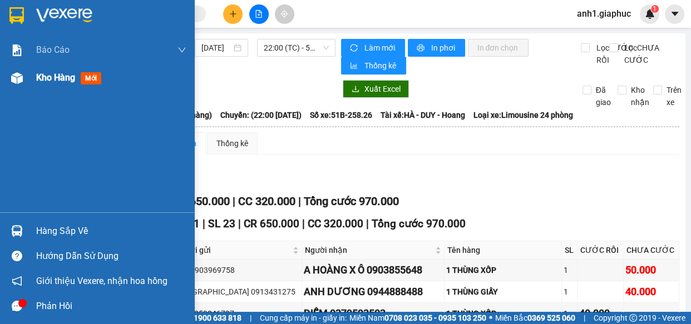
click at [50, 77] on span "Kho hàng" at bounding box center [55, 77] width 39 height 11
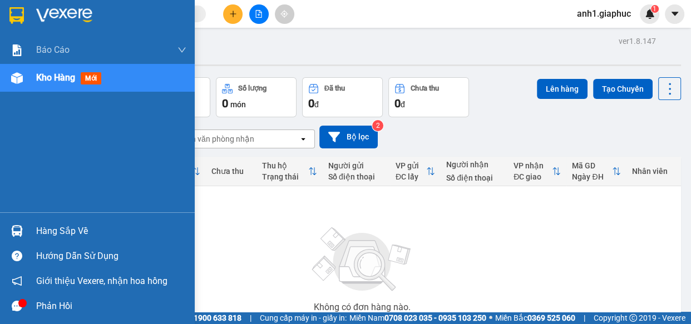
click at [52, 84] on div "Kho hàng mới" at bounding box center [71, 78] width 70 height 14
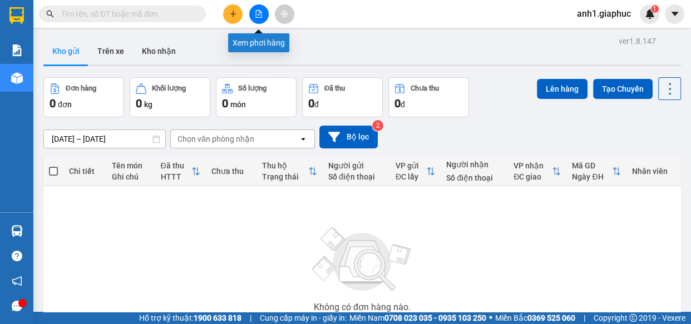
click at [262, 13] on icon "file-add" at bounding box center [259, 14] width 8 height 8
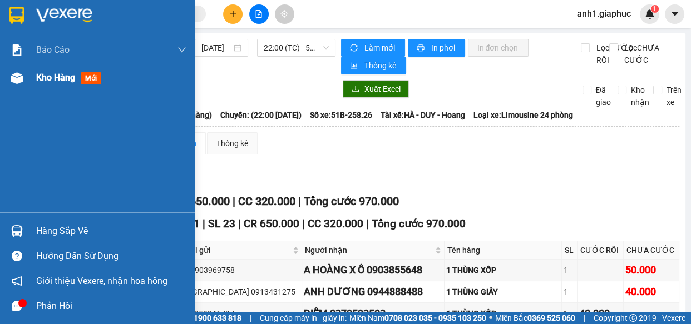
click at [62, 78] on span "Kho hàng" at bounding box center [55, 77] width 39 height 11
